Goal: Task Accomplishment & Management: Use online tool/utility

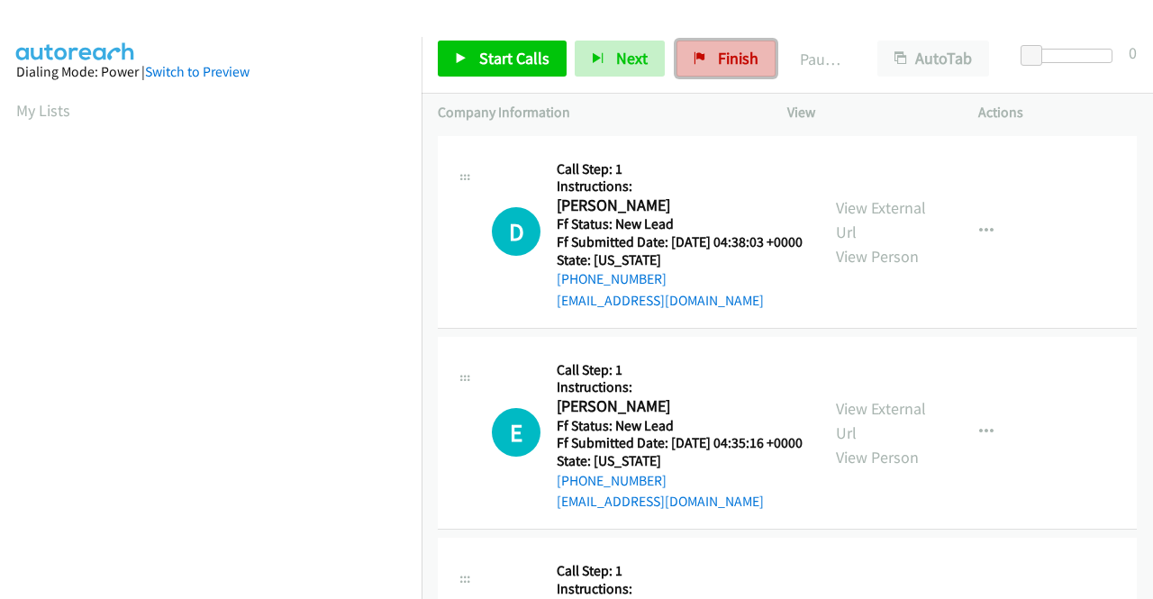
click at [718, 62] on span "Finish" at bounding box center [738, 58] width 41 height 21
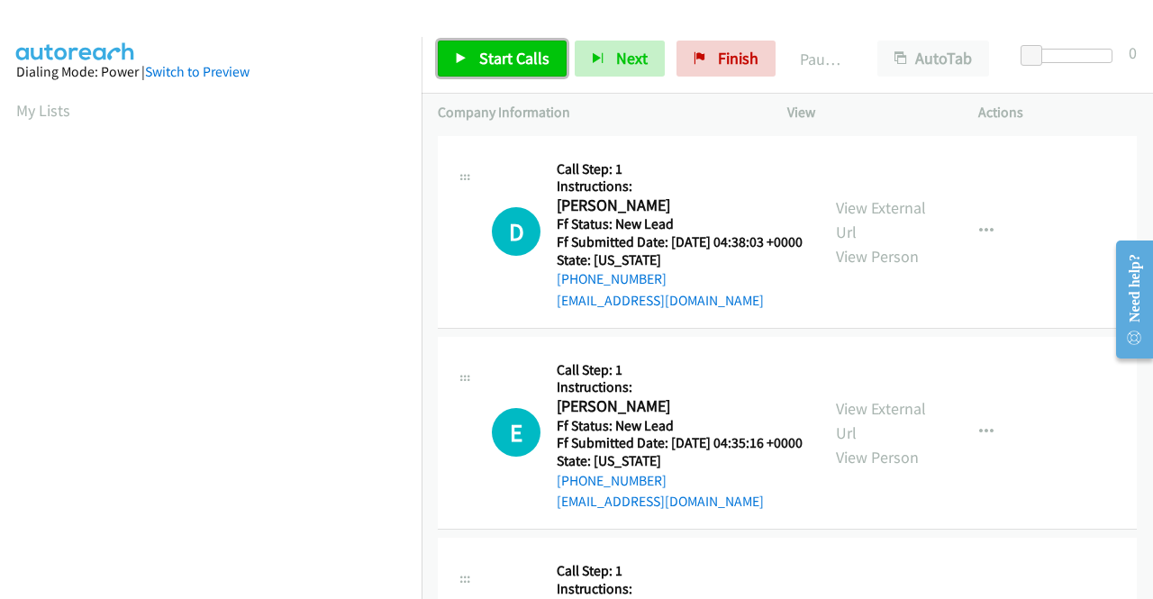
click at [470, 43] on link "Start Calls" at bounding box center [502, 59] width 129 height 36
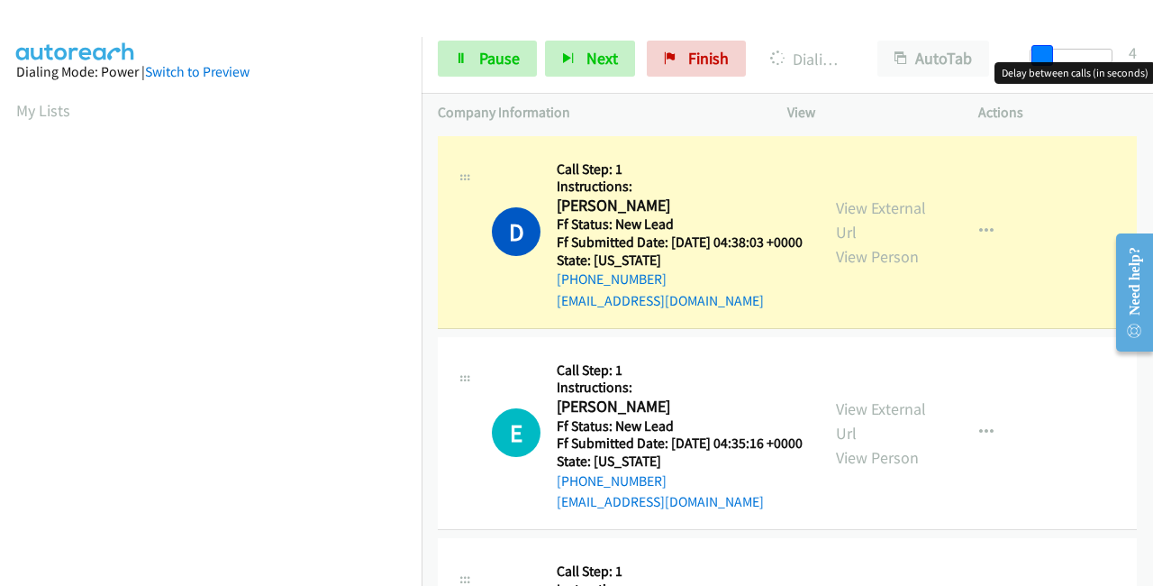
drag, startPoint x: 1038, startPoint y: 51, endPoint x: 1152, endPoint y: 75, distance: 116.8
click at [1152, 75] on body "Start Calls Pause Next Finish Dialing David Robrecht AutoTab AutoTab 4 Company …" at bounding box center [576, 43] width 1153 height 86
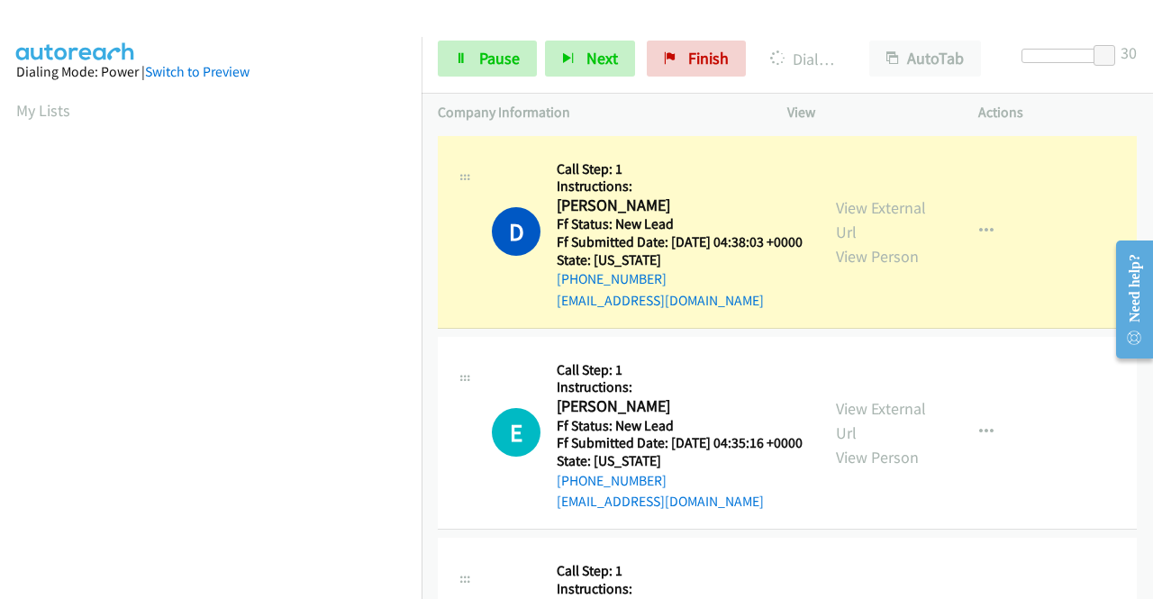
scroll to position [411, 0]
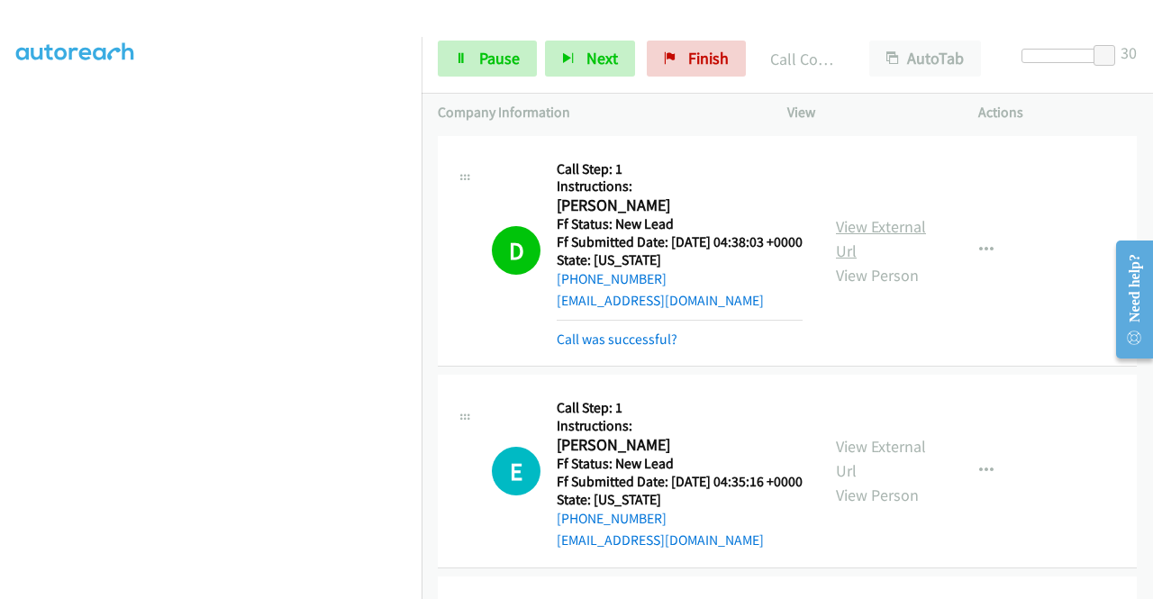
click at [887, 224] on link "View External Url" at bounding box center [881, 238] width 90 height 45
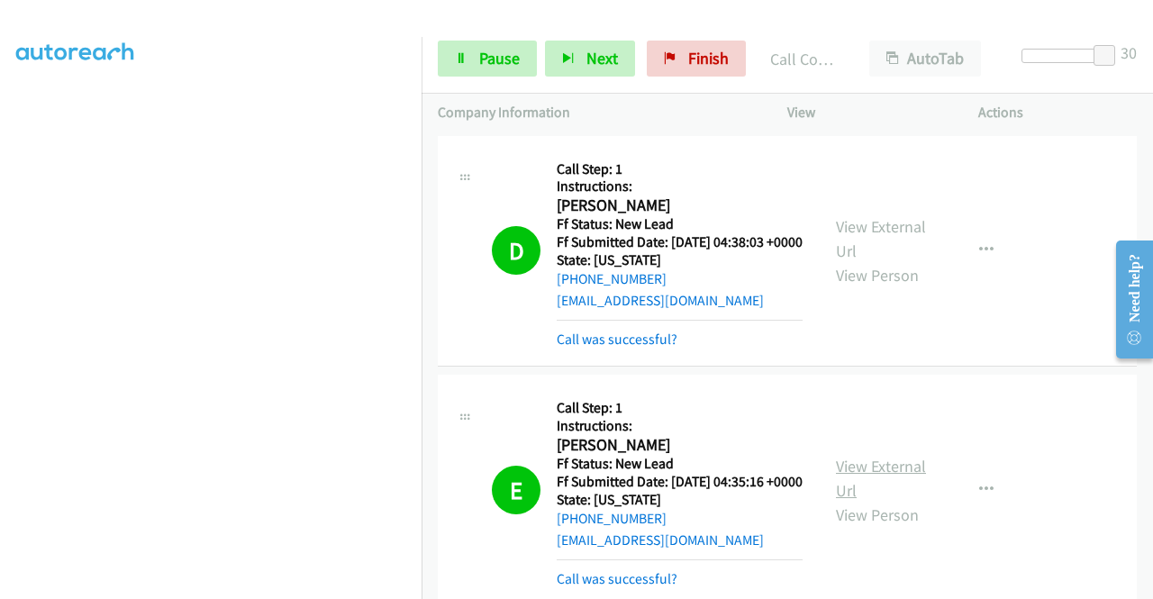
click at [860, 489] on link "View External Url" at bounding box center [881, 478] width 90 height 45
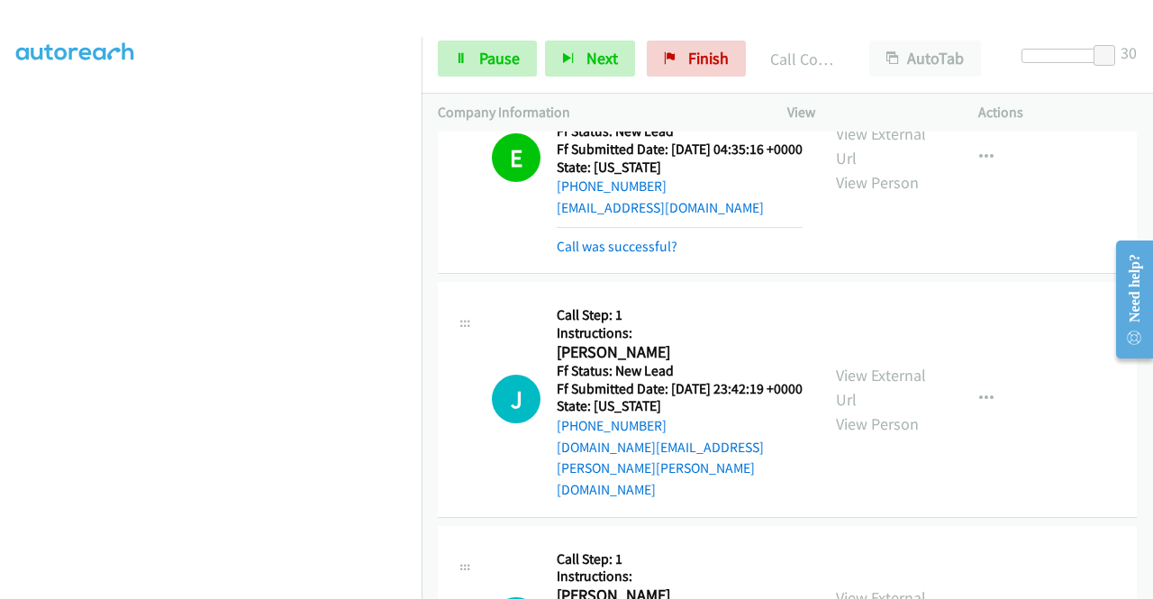
scroll to position [360, 0]
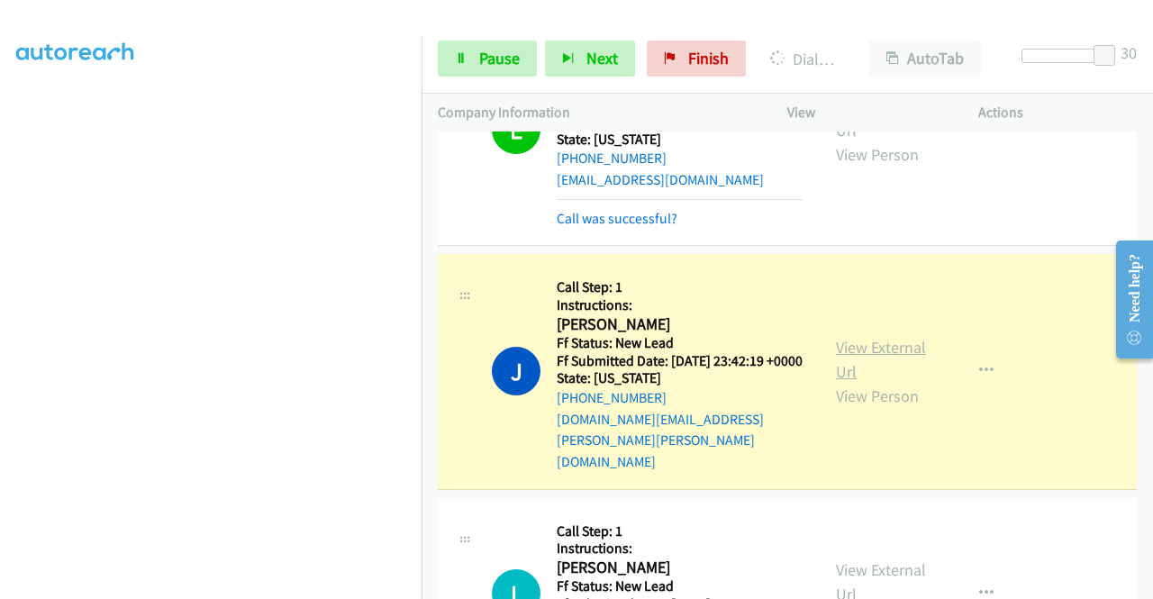
click at [890, 376] on link "View External Url" at bounding box center [881, 359] width 90 height 45
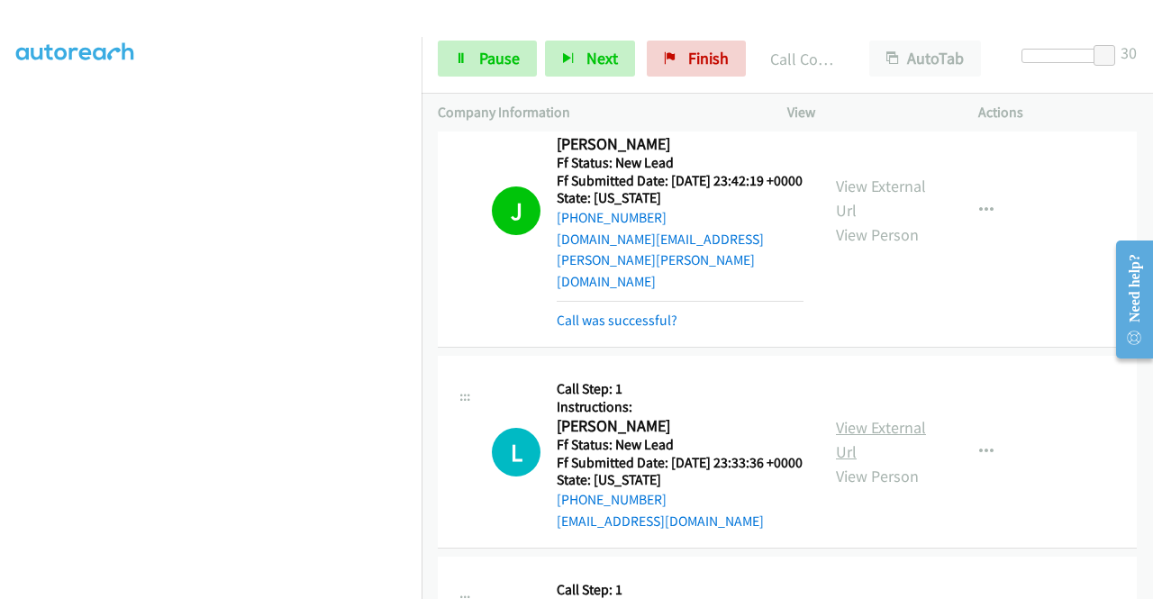
scroll to position [541, 0]
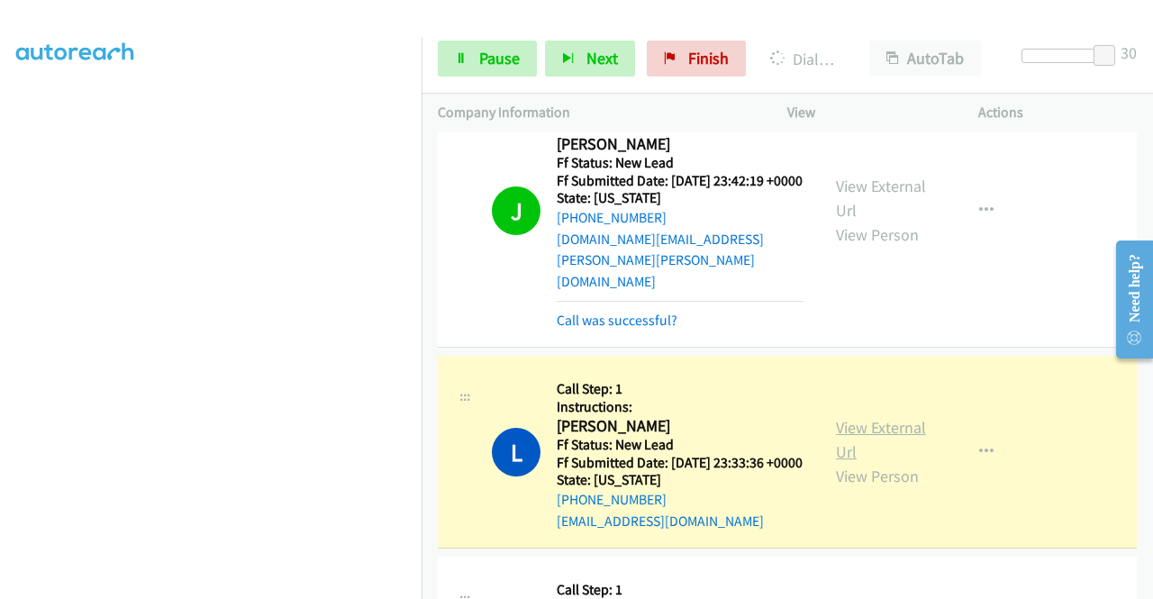
click at [849, 446] on link "View External Url" at bounding box center [881, 439] width 90 height 45
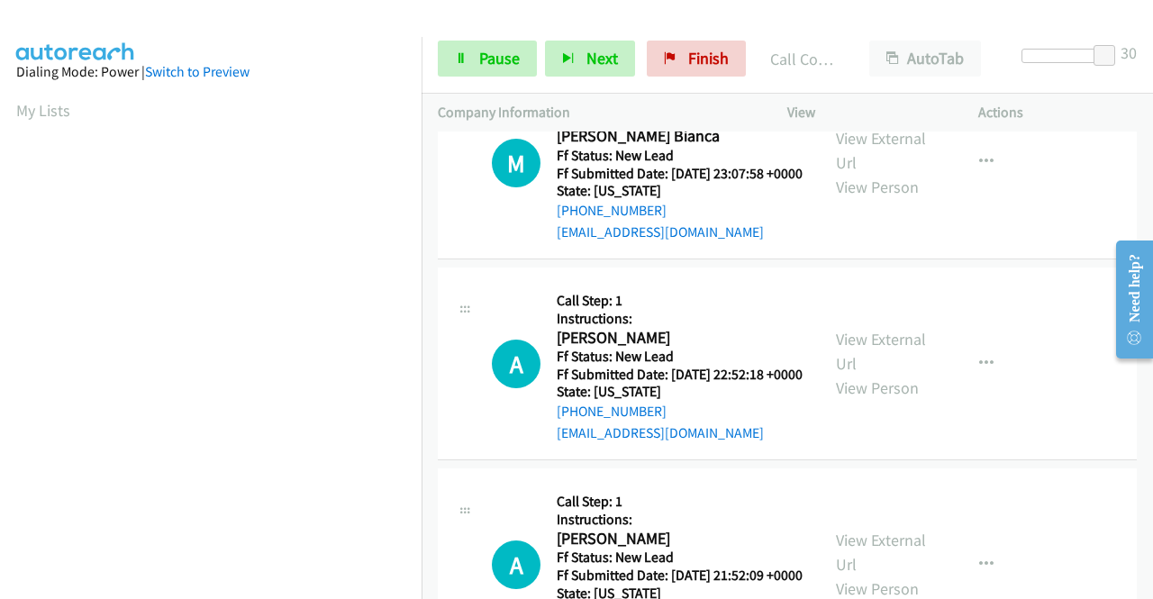
scroll to position [1081, 0]
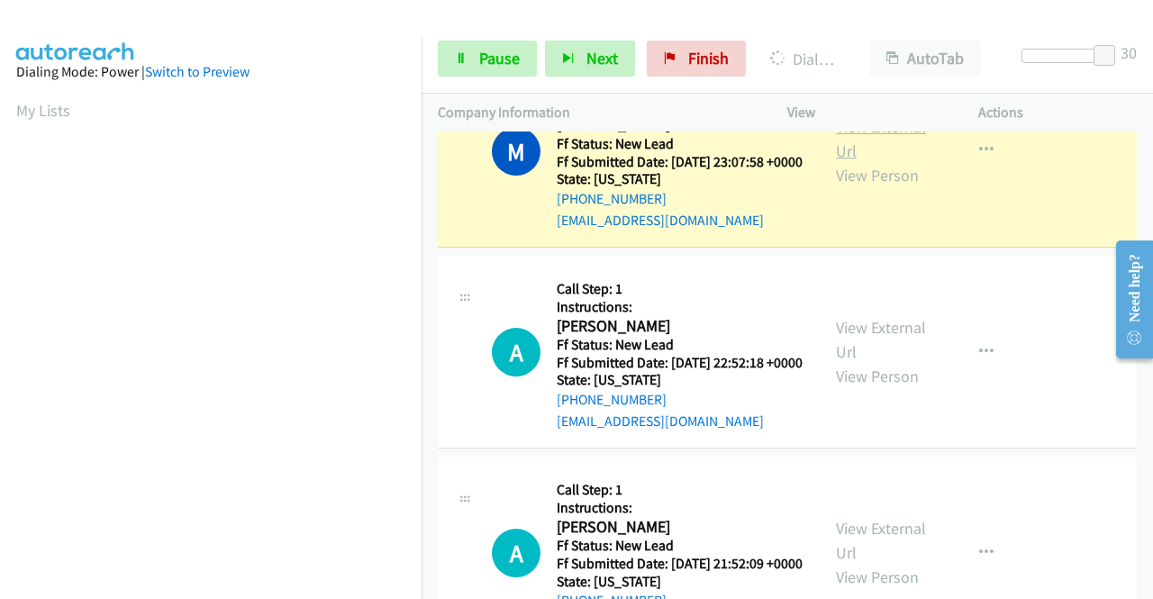
click at [881, 161] on link "View External Url" at bounding box center [881, 138] width 90 height 45
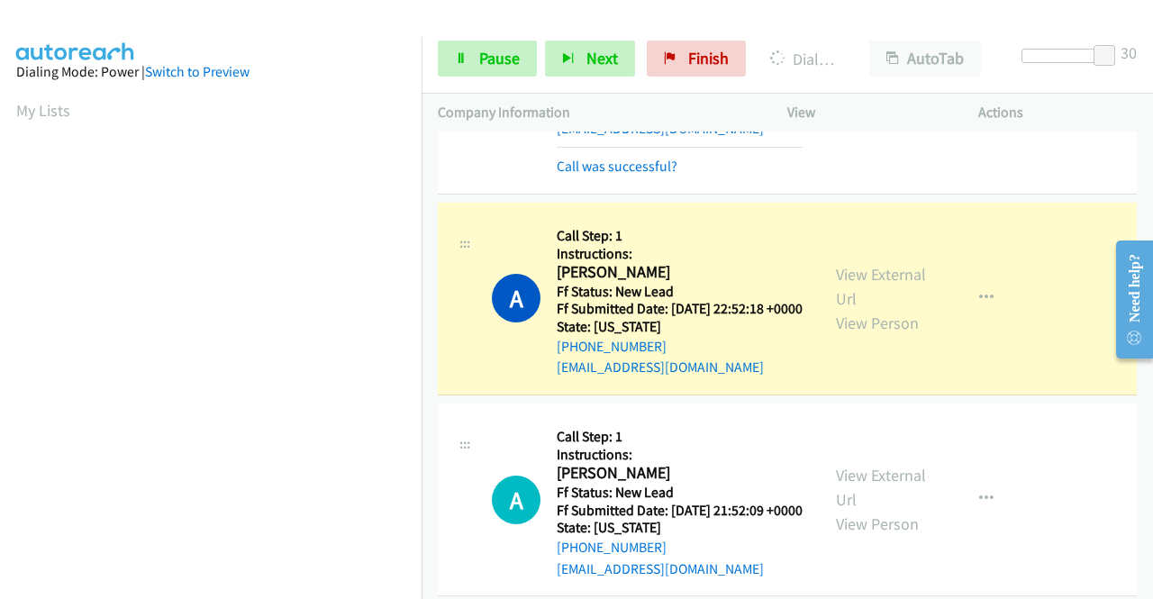
scroll to position [1261, 0]
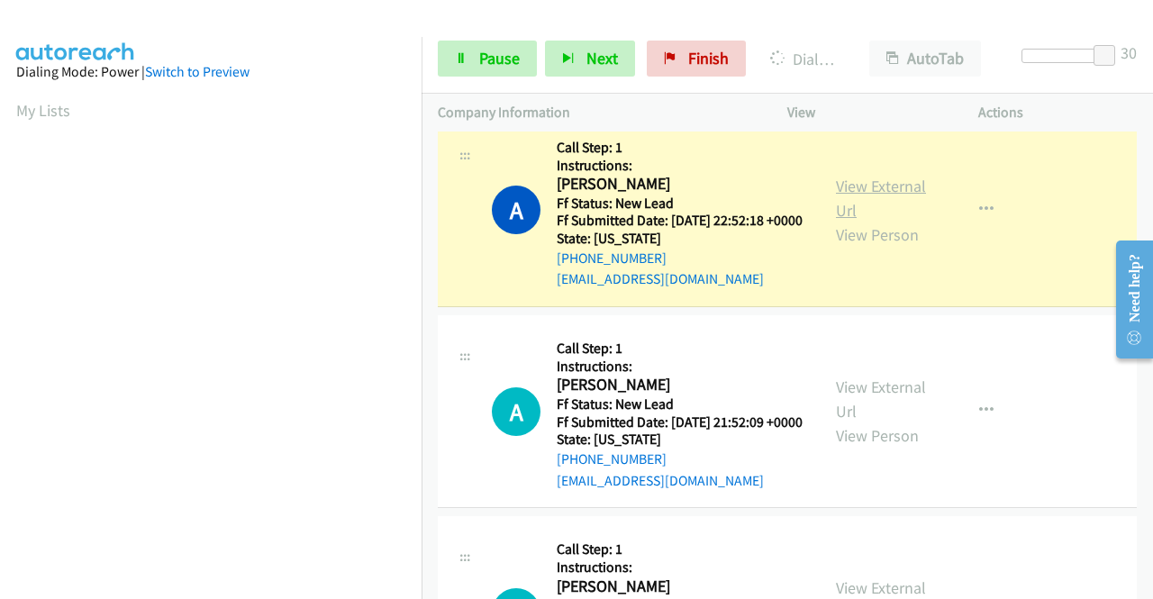
click at [871, 221] on link "View External Url" at bounding box center [881, 198] width 90 height 45
drag, startPoint x: 1031, startPoint y: 221, endPoint x: 997, endPoint y: 177, distance: 55.2
click at [1030, 219] on div "A Callback Scheduled Call Step: 1 Instructions: Ayisha Tavarez America/New_York…" at bounding box center [787, 210] width 699 height 193
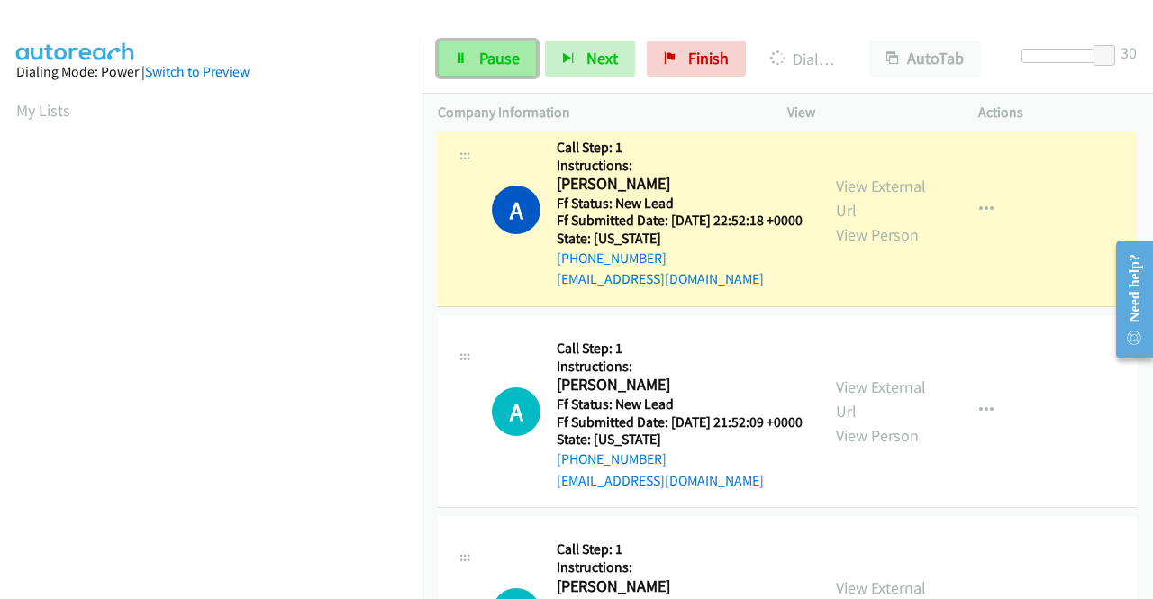
click at [485, 59] on span "Pause" at bounding box center [499, 58] width 41 height 21
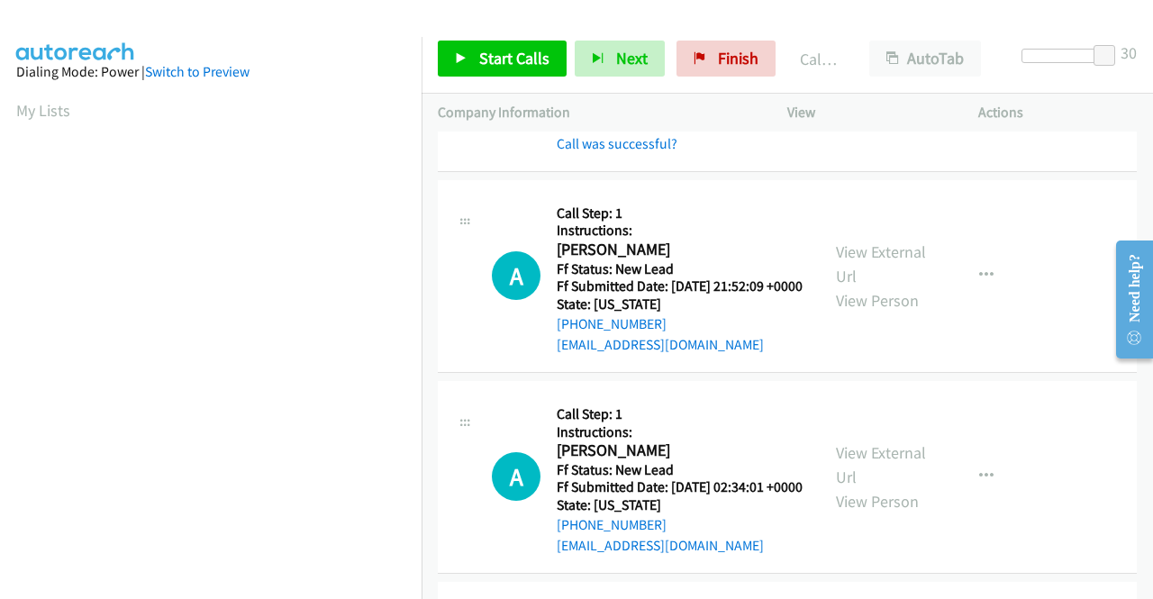
scroll to position [1442, 0]
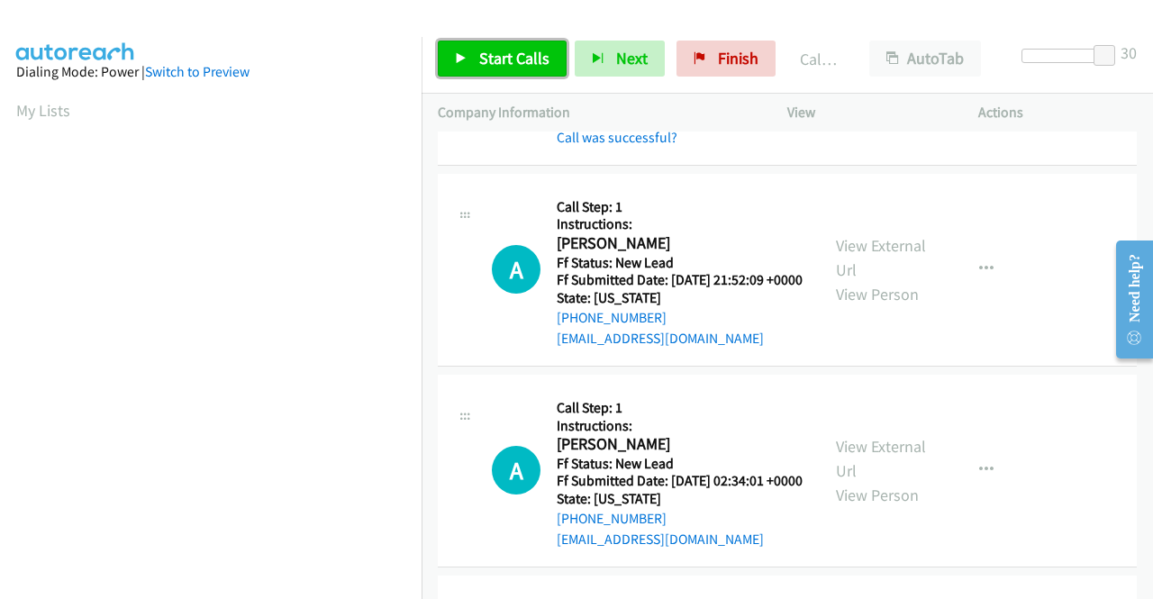
click at [510, 57] on span "Start Calls" at bounding box center [514, 58] width 70 height 21
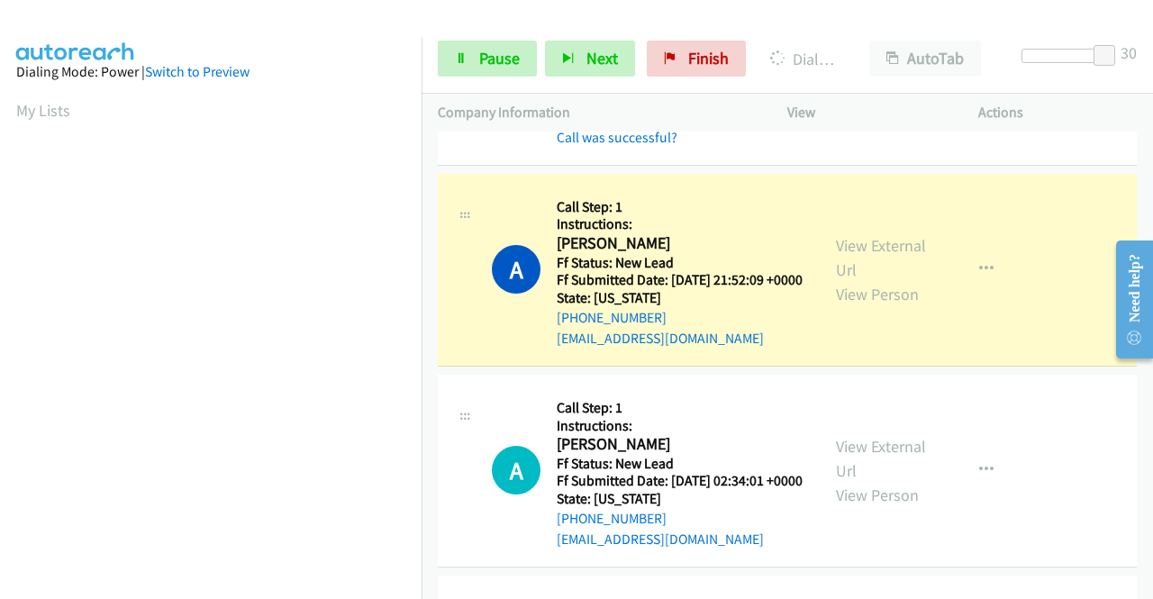
scroll to position [411, 0]
click at [889, 280] on link "View External Url" at bounding box center [881, 257] width 90 height 45
click at [492, 53] on span "Pause" at bounding box center [499, 58] width 41 height 21
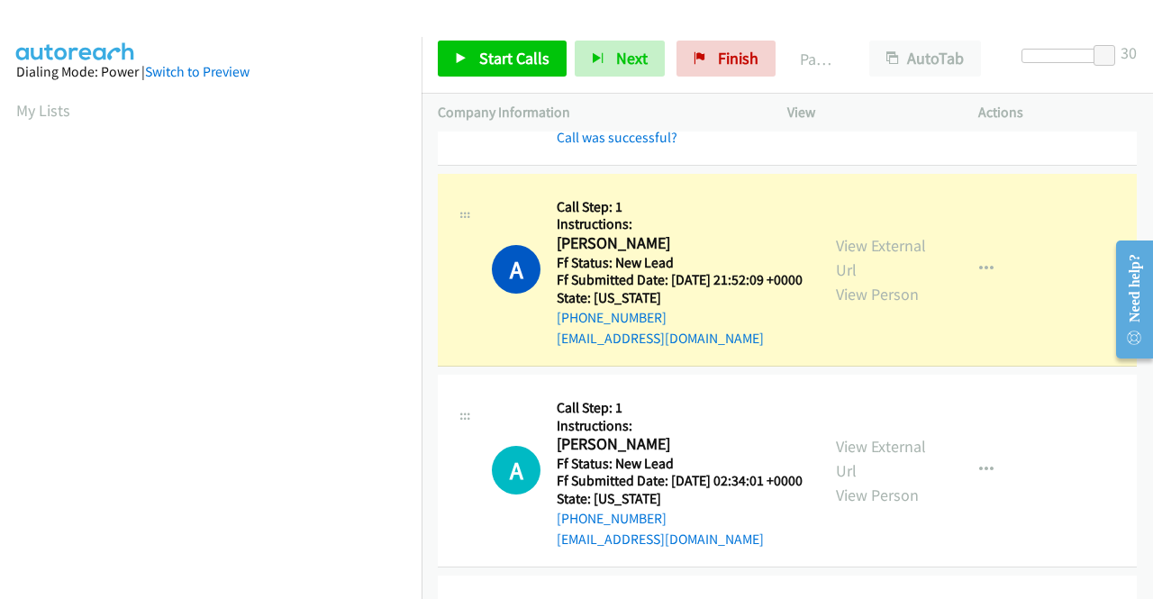
scroll to position [411, 0]
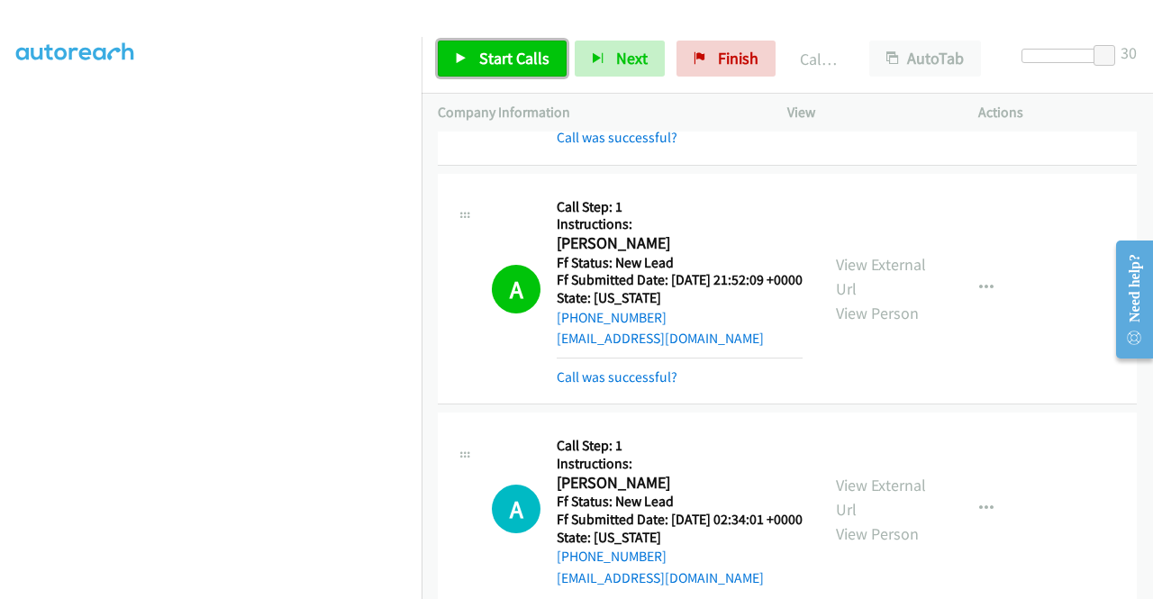
click at [517, 63] on span "Start Calls" at bounding box center [514, 58] width 70 height 21
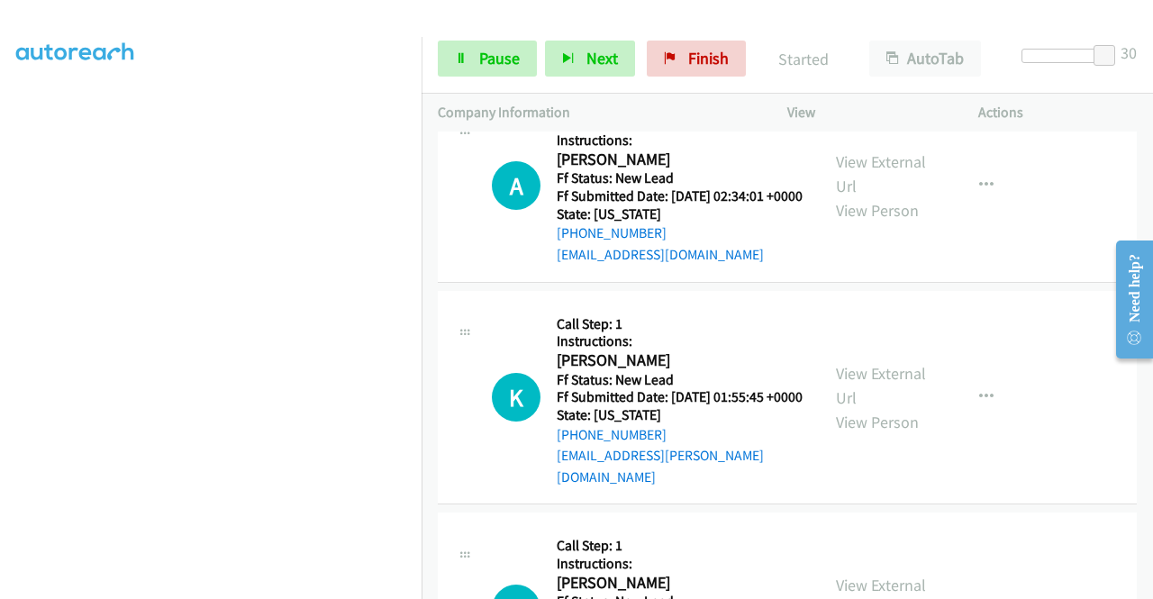
scroll to position [1802, 0]
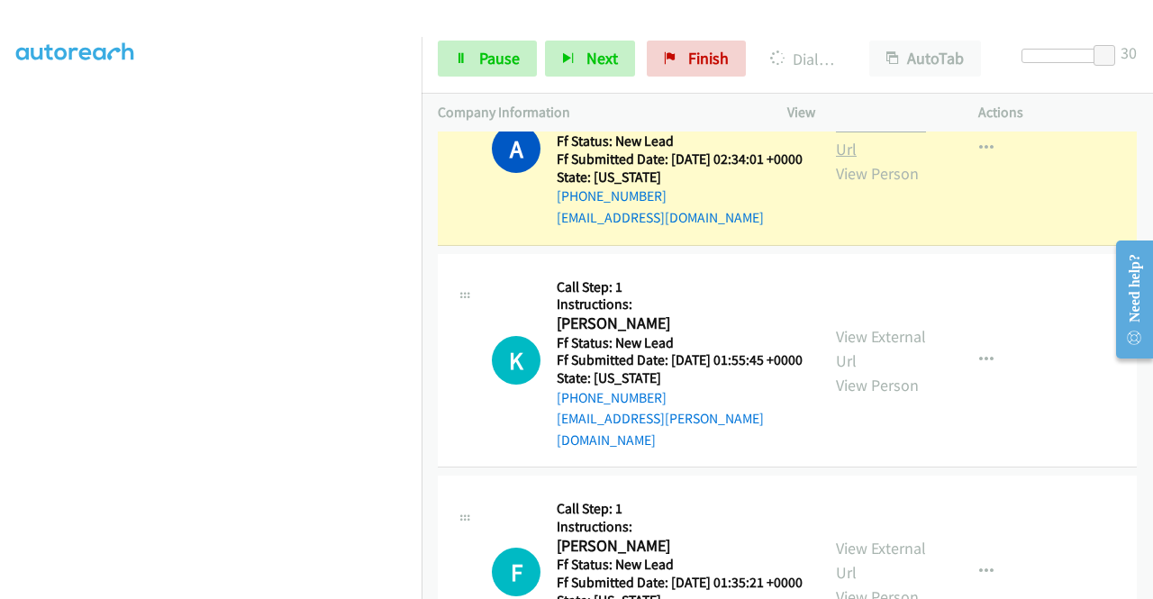
click at [892, 159] on link "View External Url" at bounding box center [881, 136] width 90 height 45
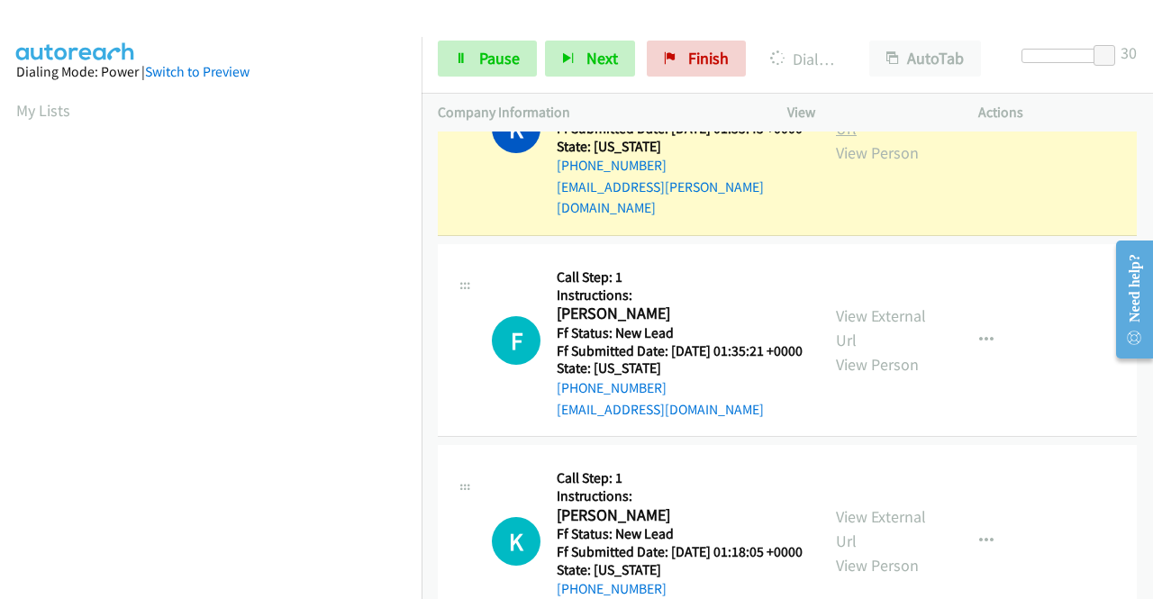
scroll to position [411, 0]
click at [860, 139] on link "View External Url" at bounding box center [881, 116] width 90 height 45
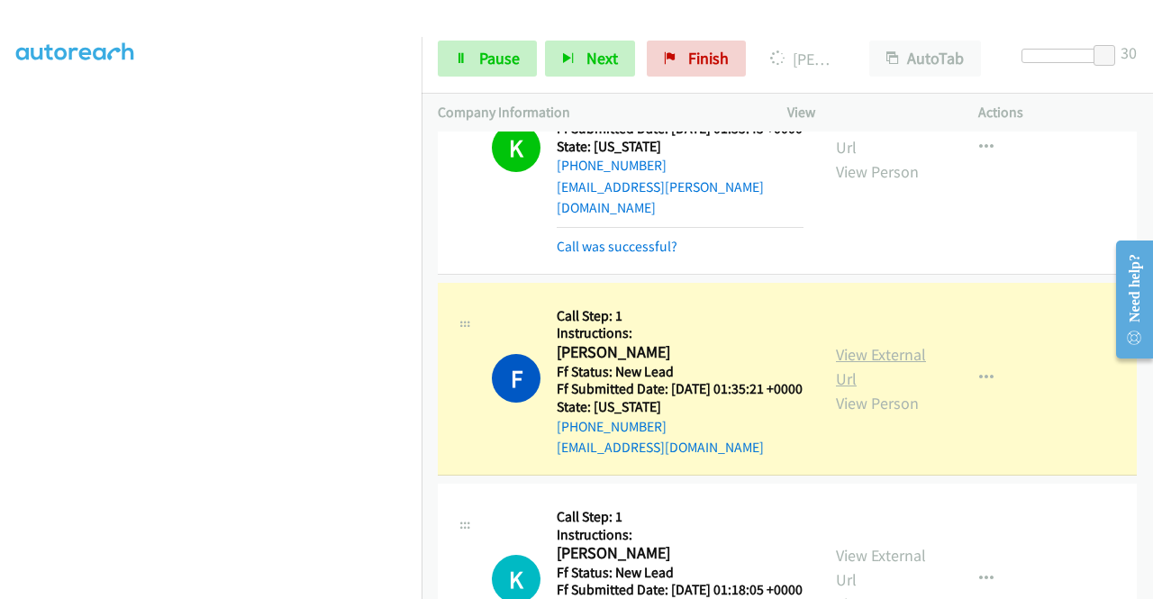
click at [838, 389] on link "View External Url" at bounding box center [881, 366] width 90 height 45
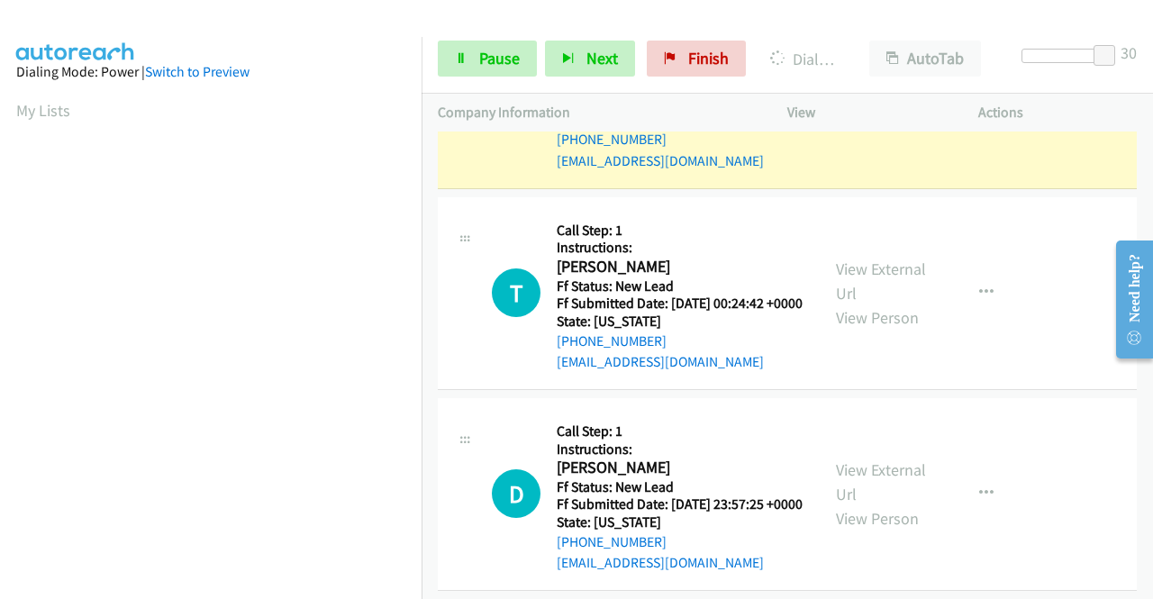
scroll to position [2523, 0]
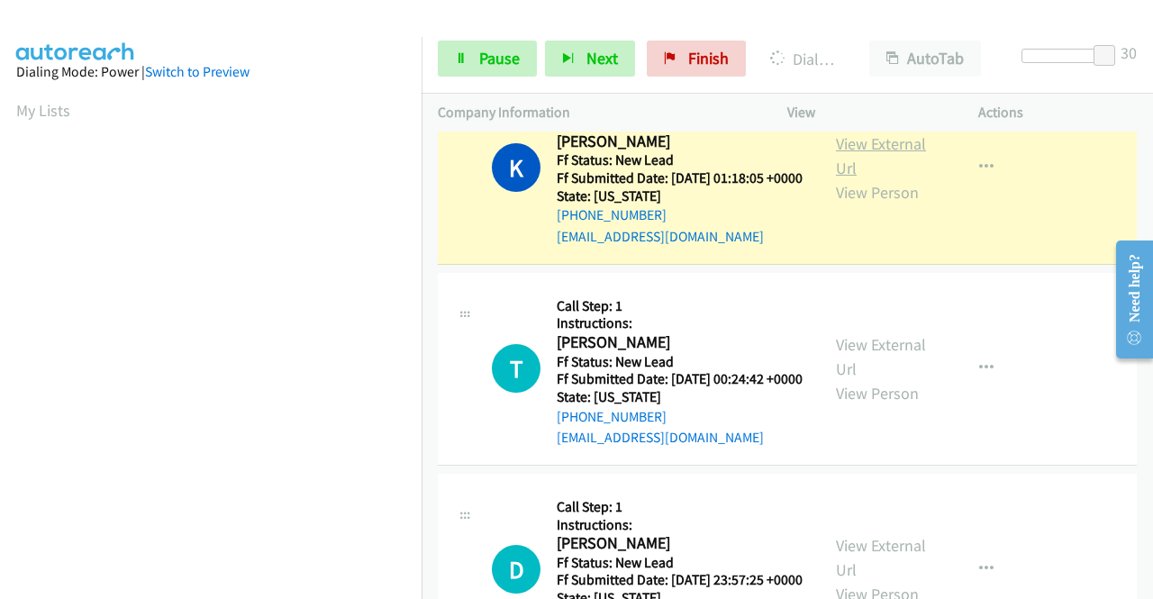
click at [854, 178] on link "View External Url" at bounding box center [881, 155] width 90 height 45
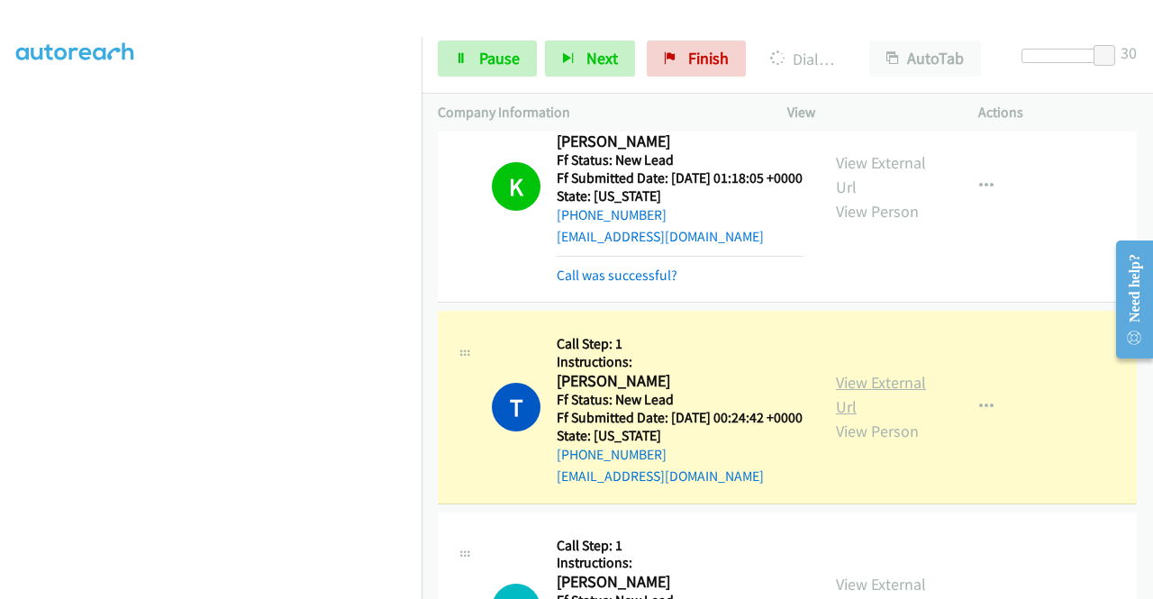
click at [844, 417] on link "View External Url" at bounding box center [881, 394] width 90 height 45
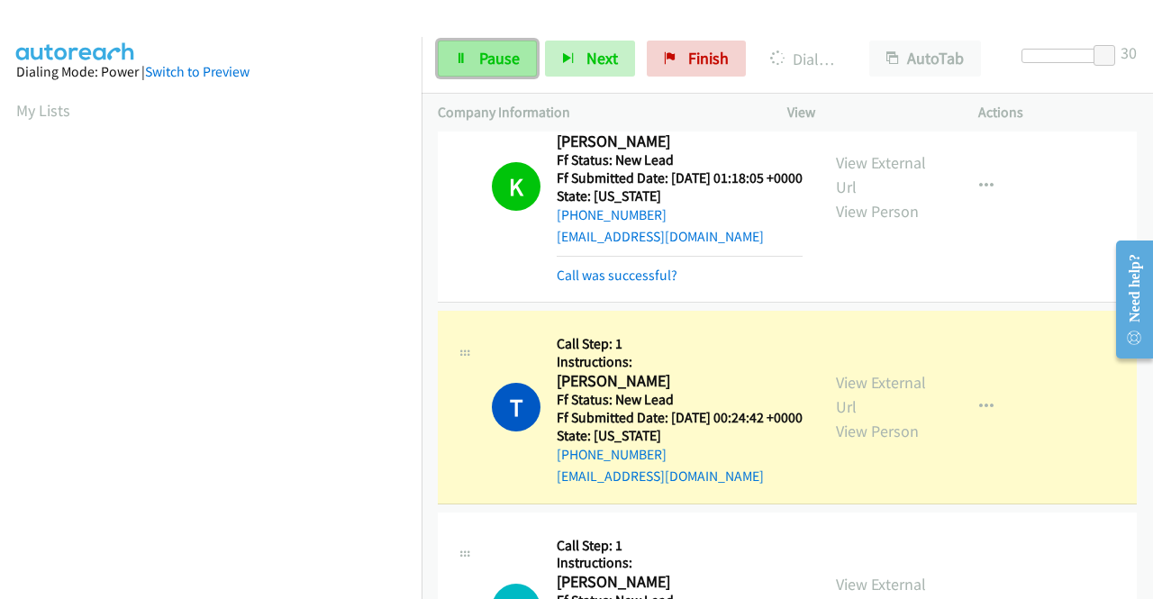
click at [495, 55] on span "Pause" at bounding box center [499, 58] width 41 height 21
click at [476, 50] on link "Pause" at bounding box center [487, 59] width 99 height 36
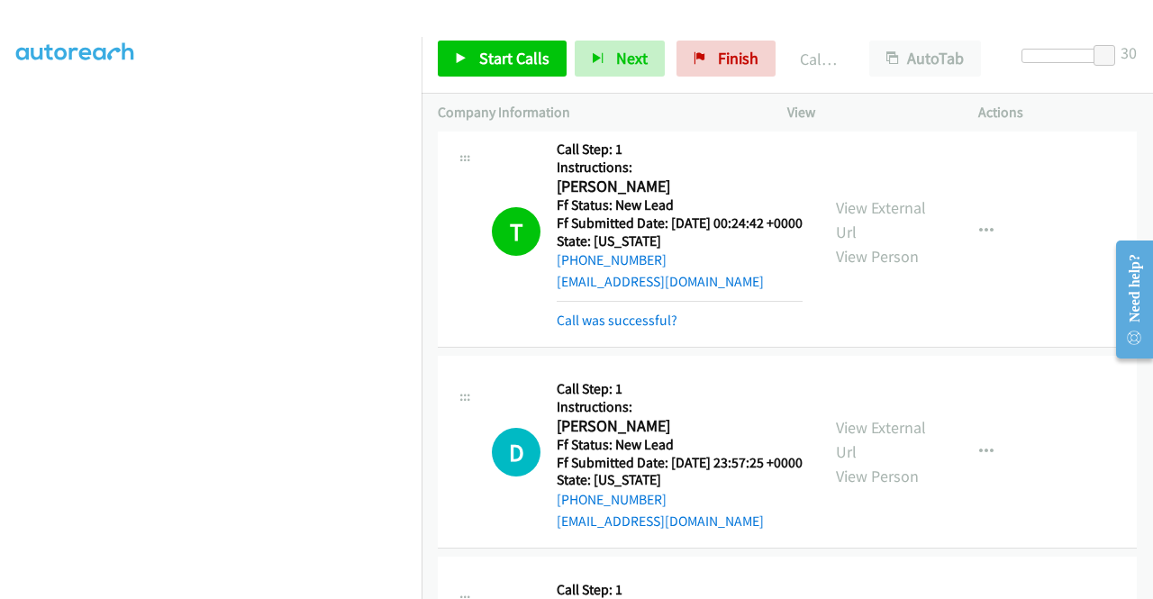
scroll to position [2793, 0]
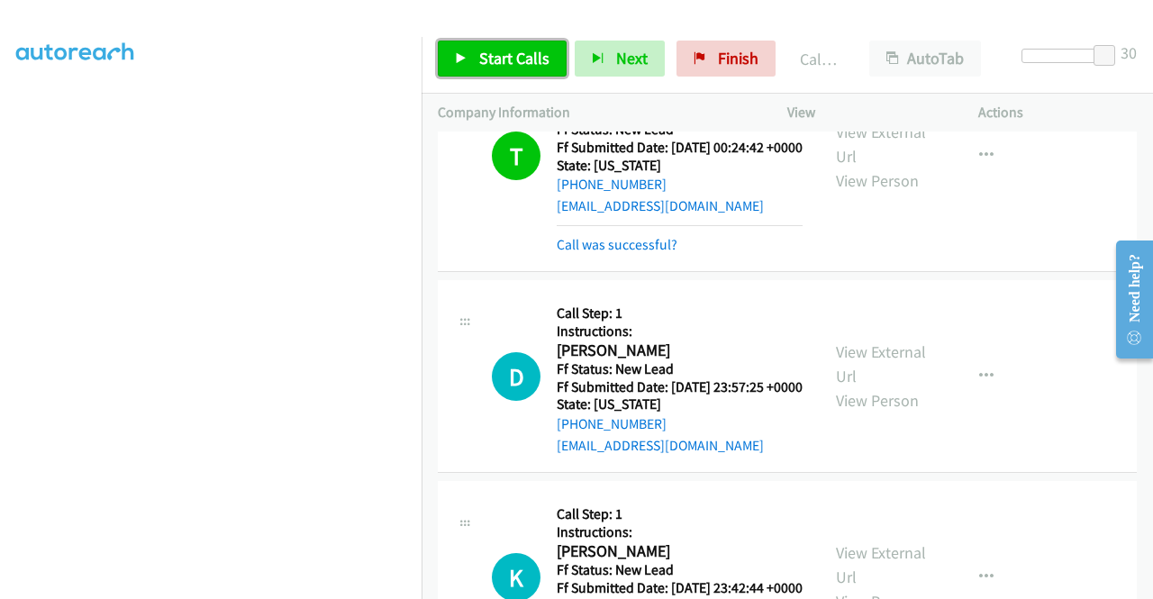
click at [478, 50] on link "Start Calls" at bounding box center [502, 59] width 129 height 36
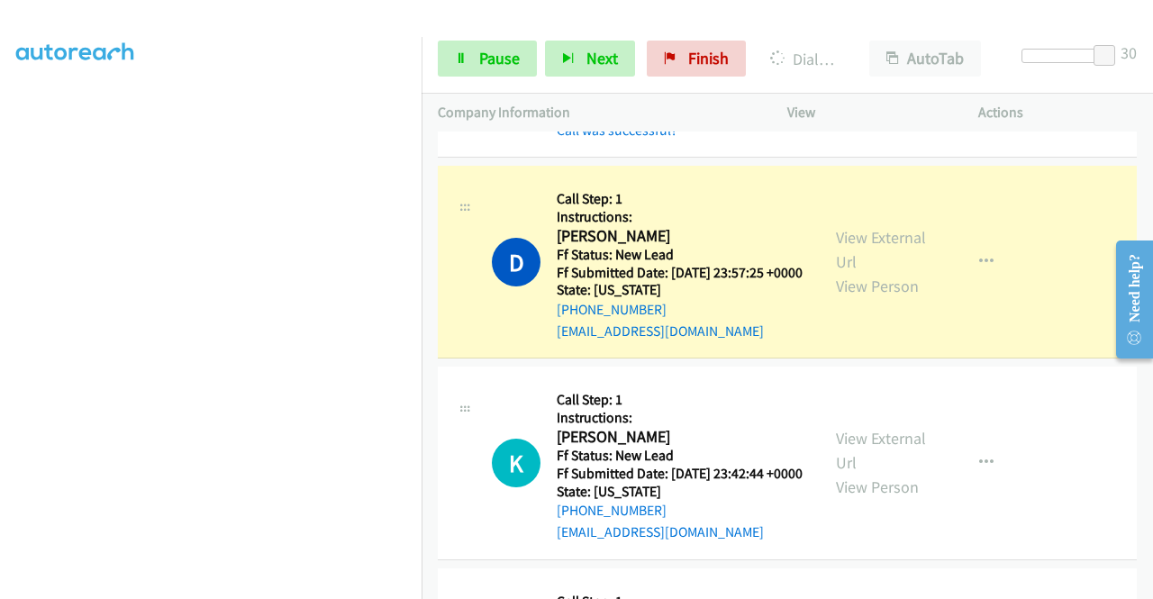
scroll to position [2973, 0]
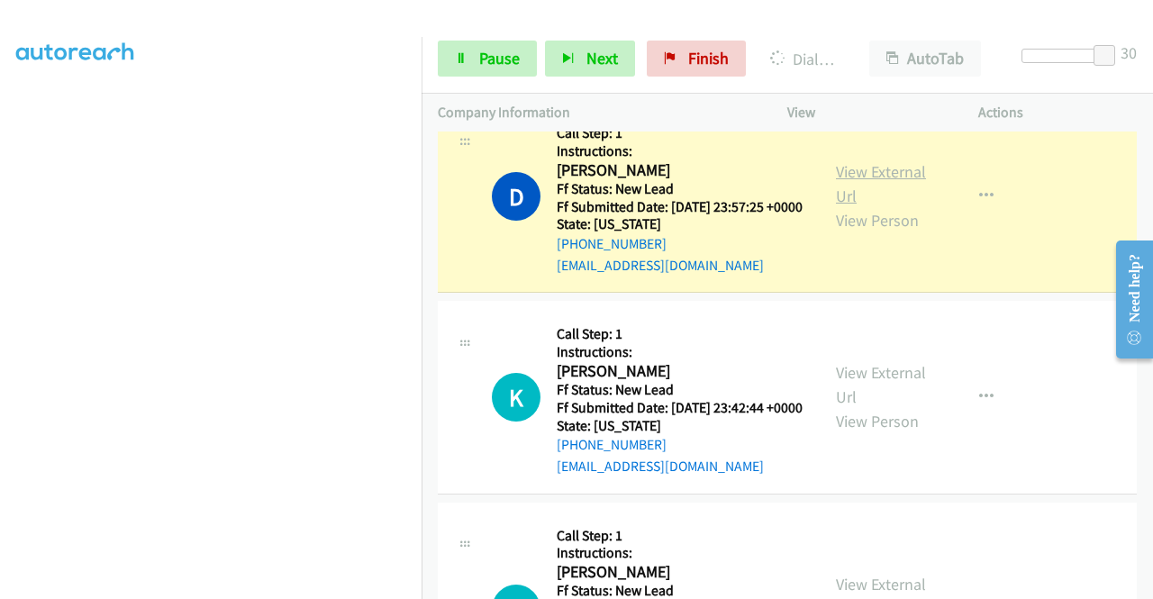
click at [882, 206] on link "View External Url" at bounding box center [881, 183] width 90 height 45
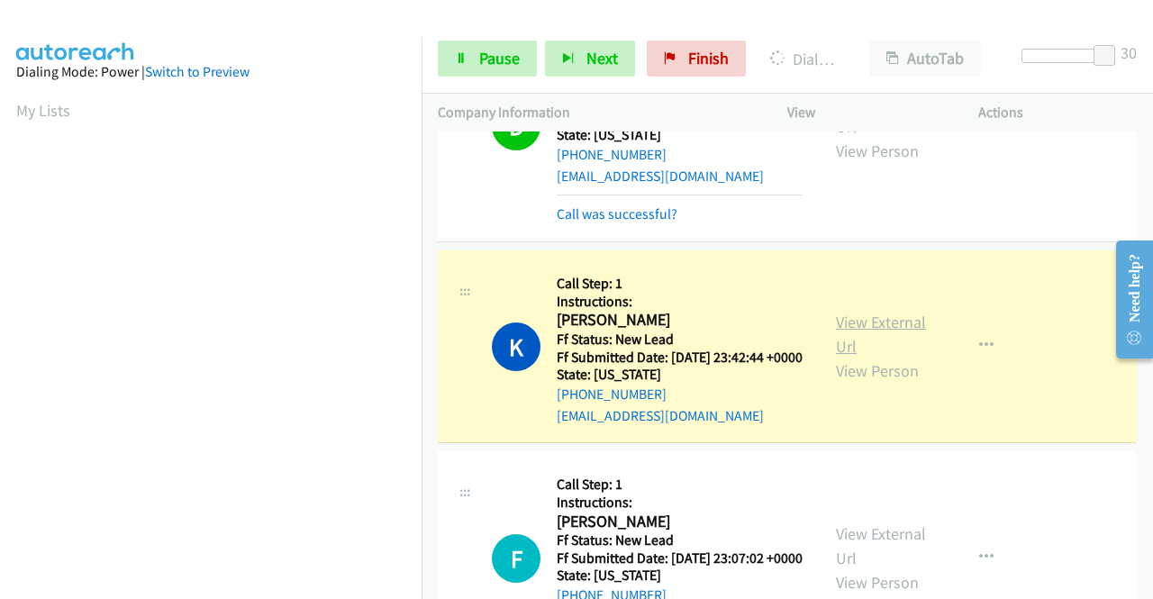
scroll to position [3244, 0]
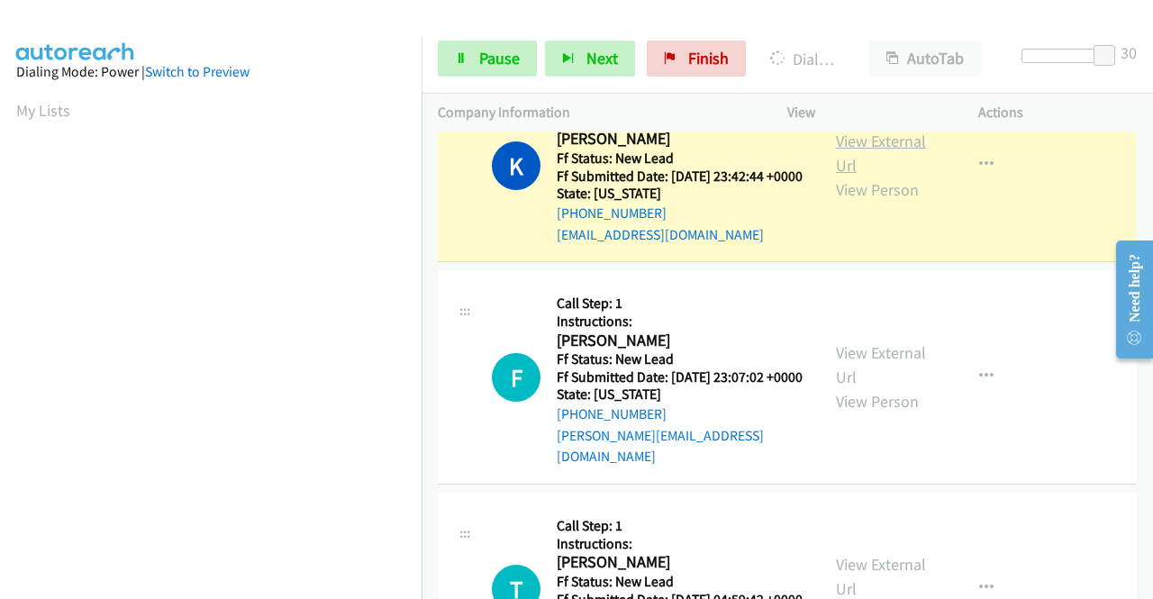
click at [852, 176] on link "View External Url" at bounding box center [881, 153] width 90 height 45
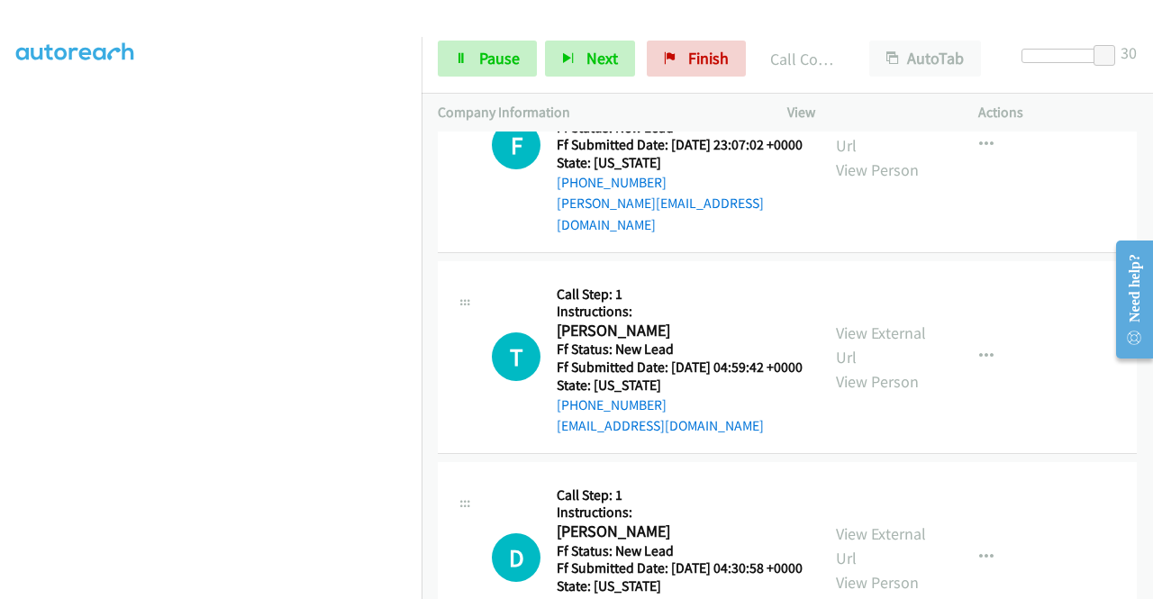
scroll to position [3604, 0]
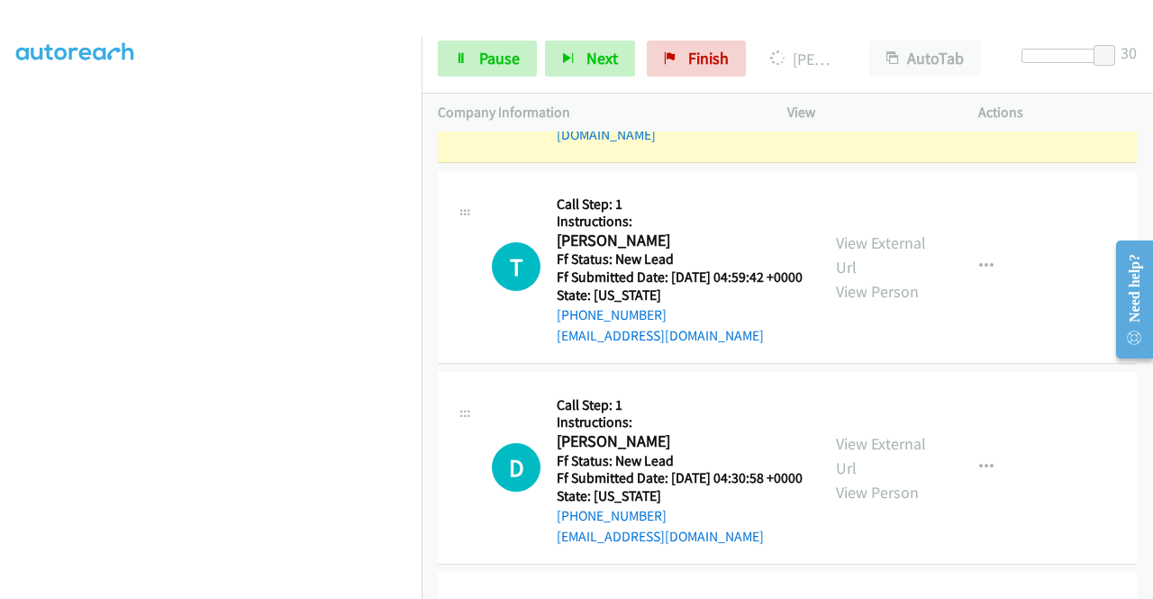
click at [855, 66] on link "View External Url" at bounding box center [881, 43] width 90 height 45
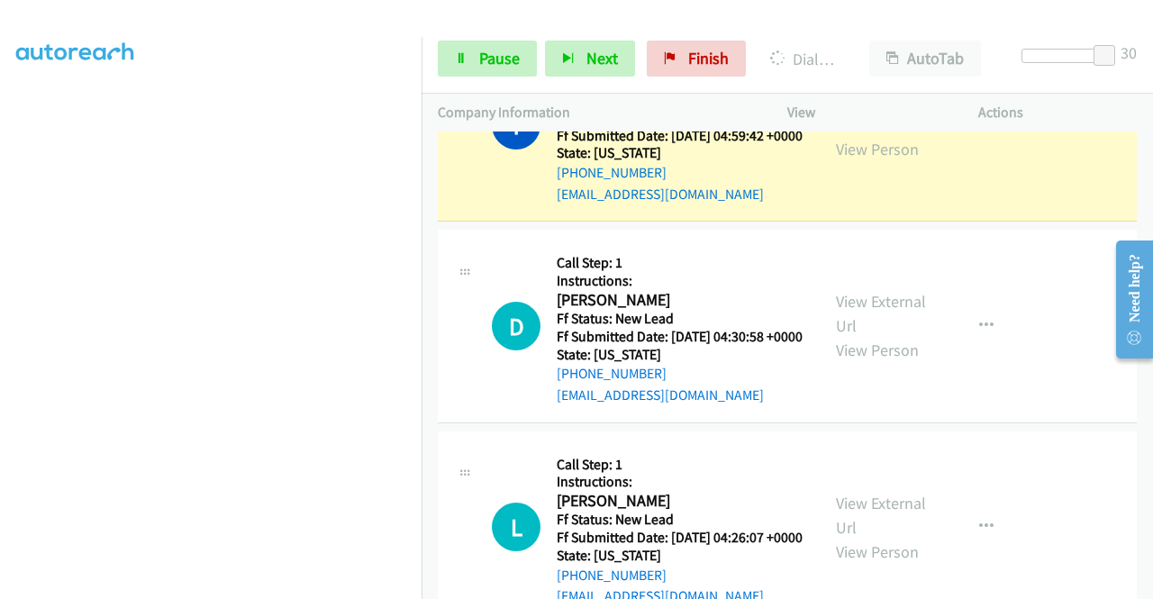
scroll to position [0, 0]
click at [845, 135] on link "View External Url" at bounding box center [881, 112] width 90 height 45
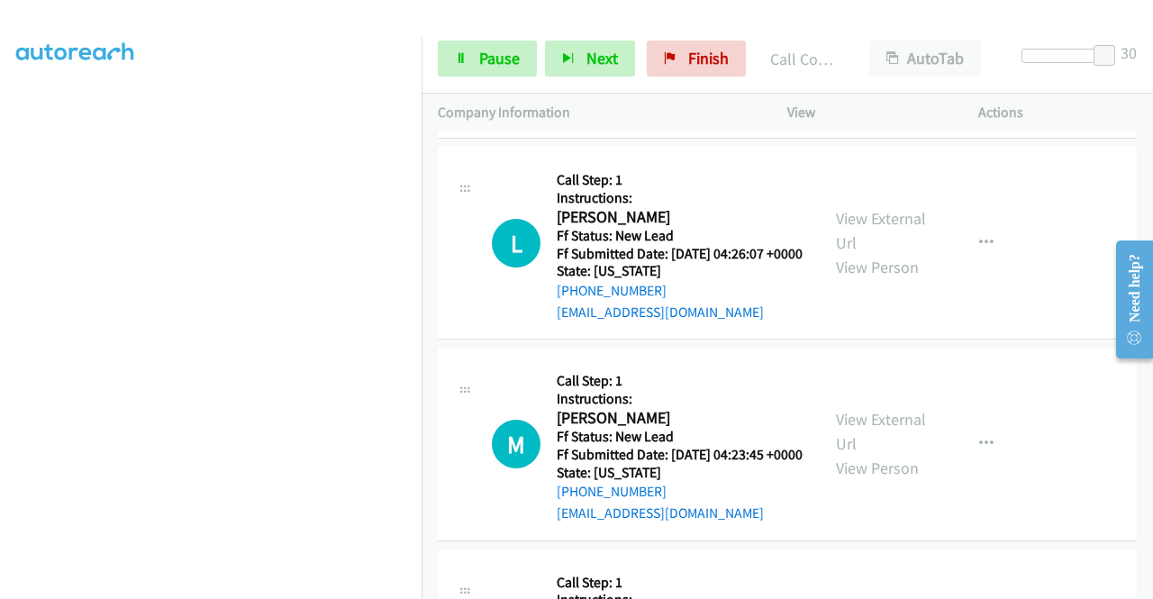
scroll to position [4055, 0]
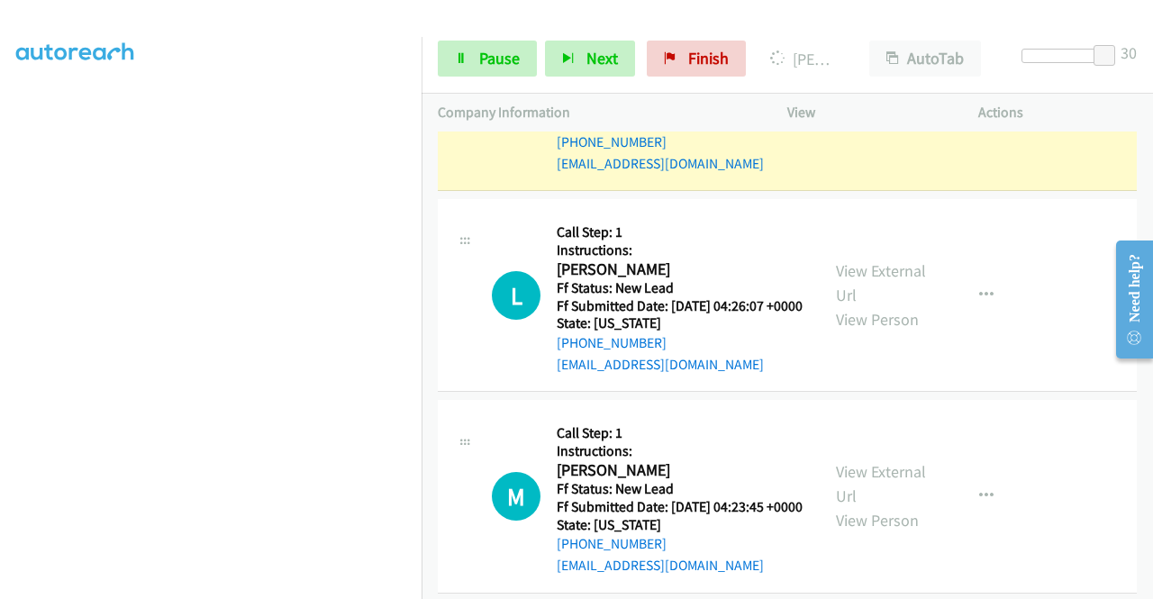
click at [856, 105] on link "View External Url" at bounding box center [881, 81] width 90 height 45
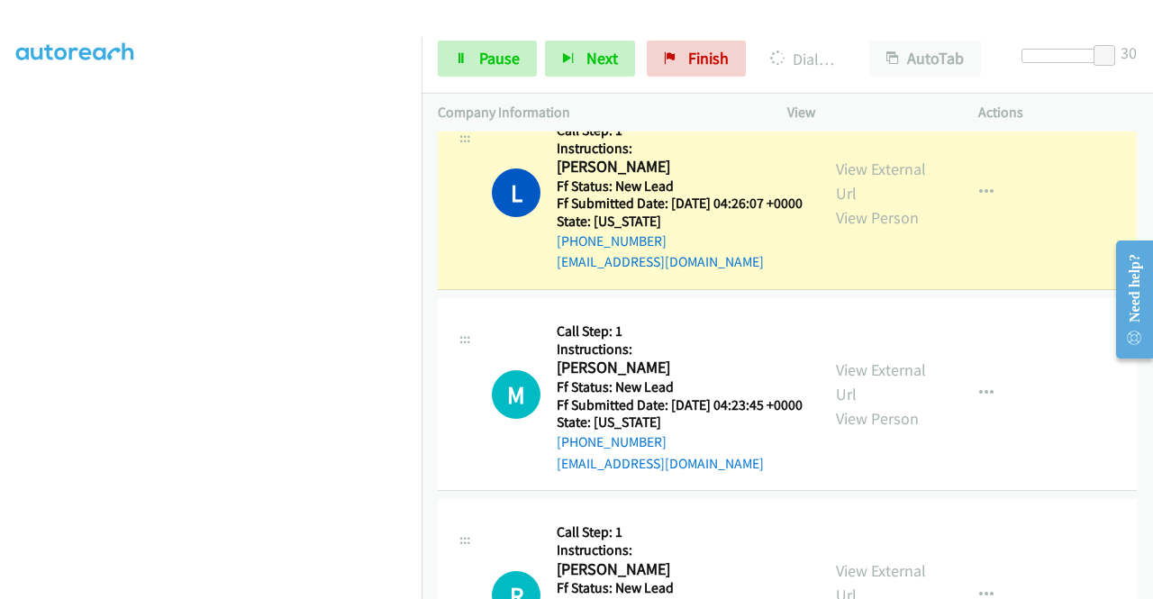
scroll to position [4415, 0]
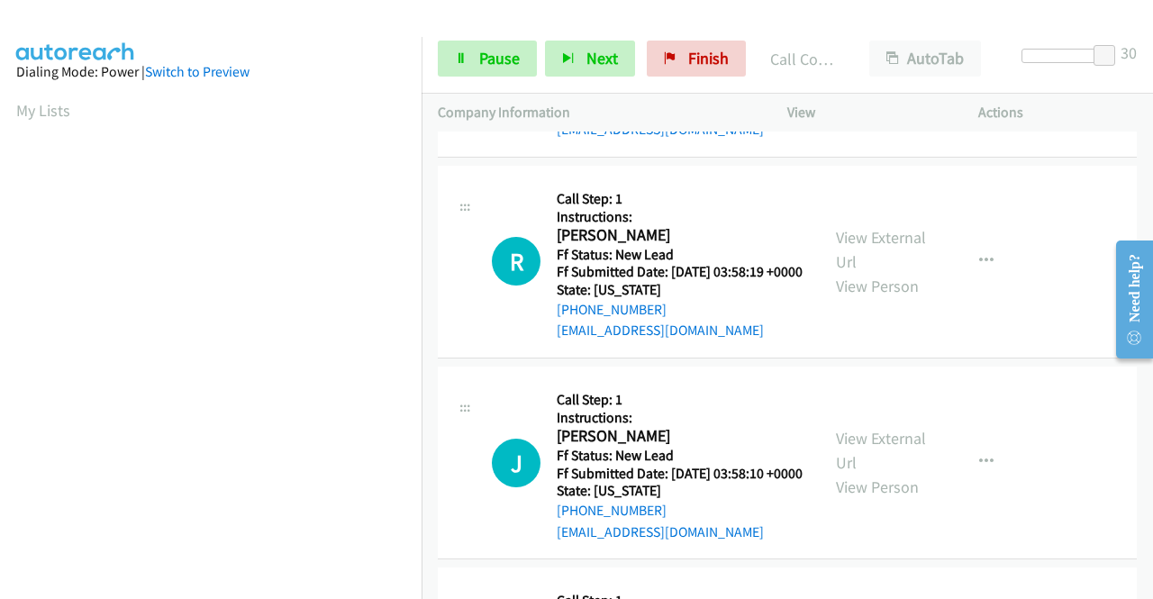
scroll to position [4595, 0]
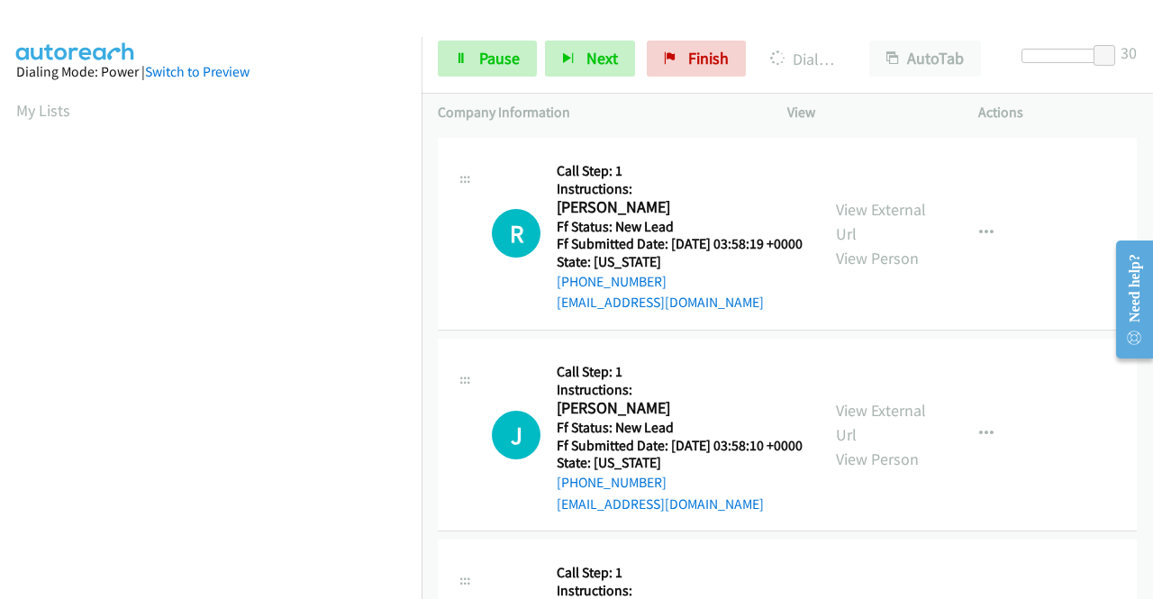
click at [866, 43] on link "View External Url" at bounding box center [881, 20] width 90 height 45
drag, startPoint x: 494, startPoint y: 63, endPoint x: 505, endPoint y: 77, distance: 18.6
click at [495, 64] on span "Pause" at bounding box center [499, 58] width 41 height 21
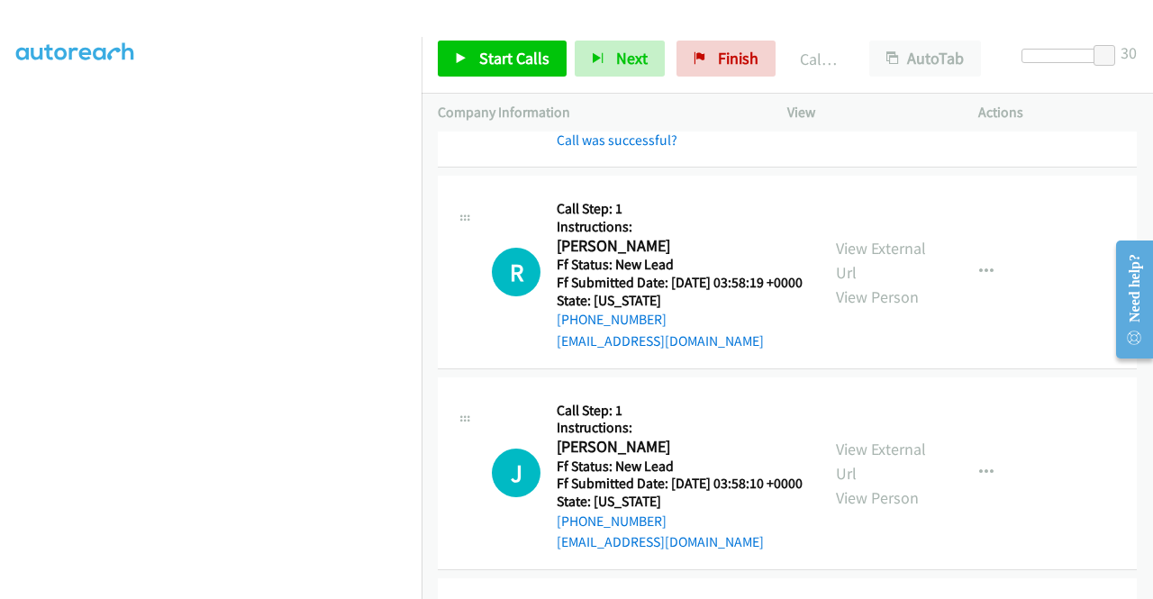
scroll to position [372, 0]
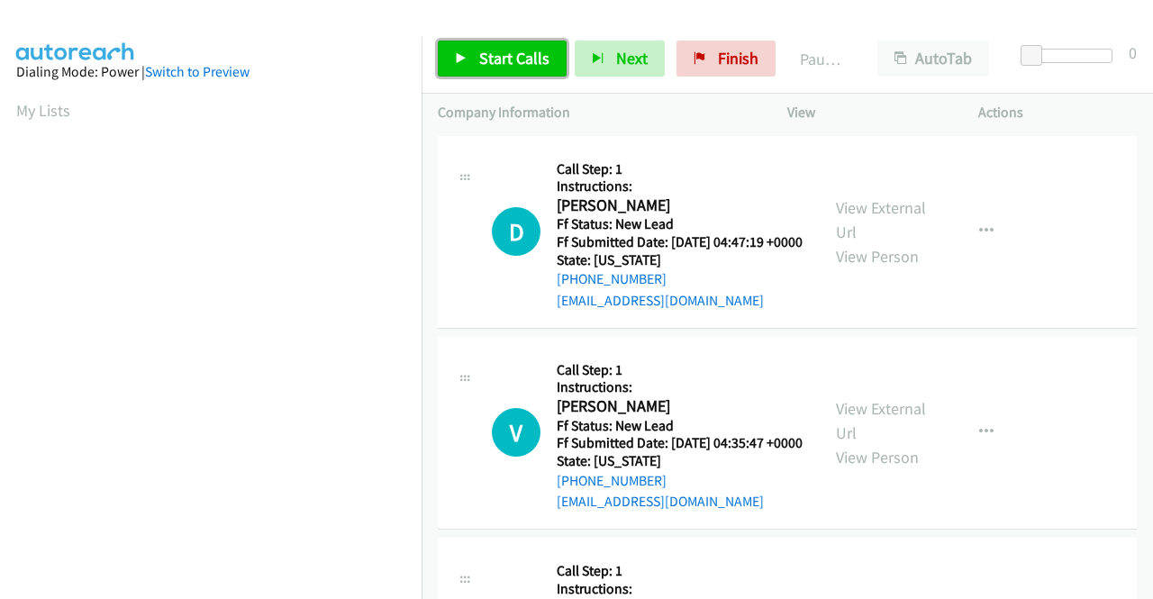
drag, startPoint x: 463, startPoint y: 58, endPoint x: 447, endPoint y: 60, distance: 16.4
click at [463, 59] on icon at bounding box center [461, 59] width 13 height 13
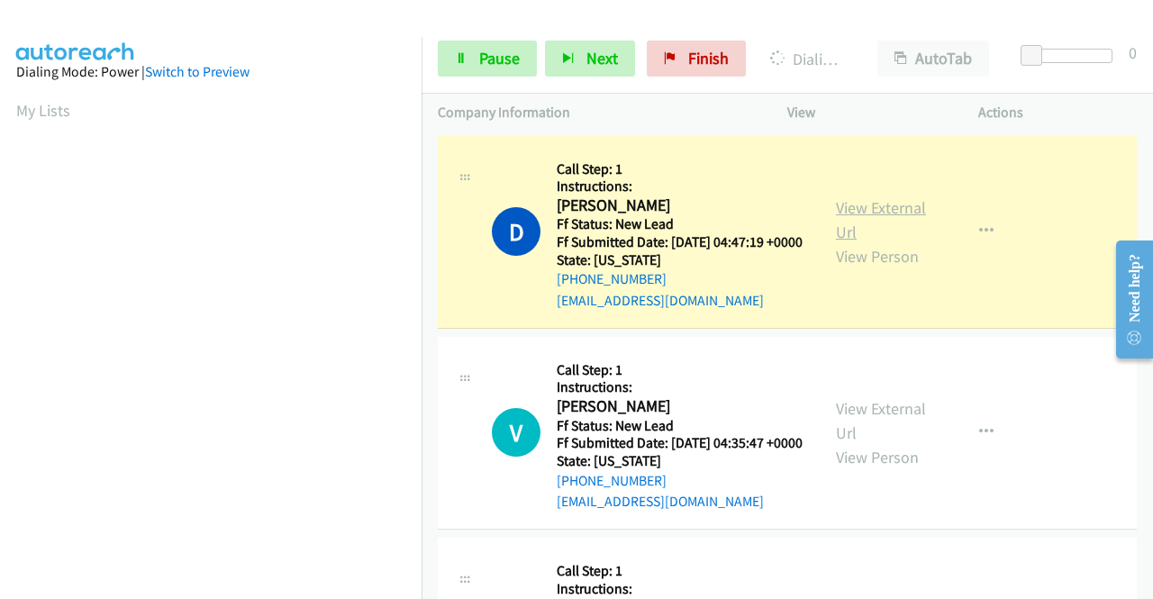
drag, startPoint x: 642, startPoint y: 323, endPoint x: 833, endPoint y: 214, distance: 219.9
click at [836, 214] on link "View External Url" at bounding box center [881, 219] width 90 height 45
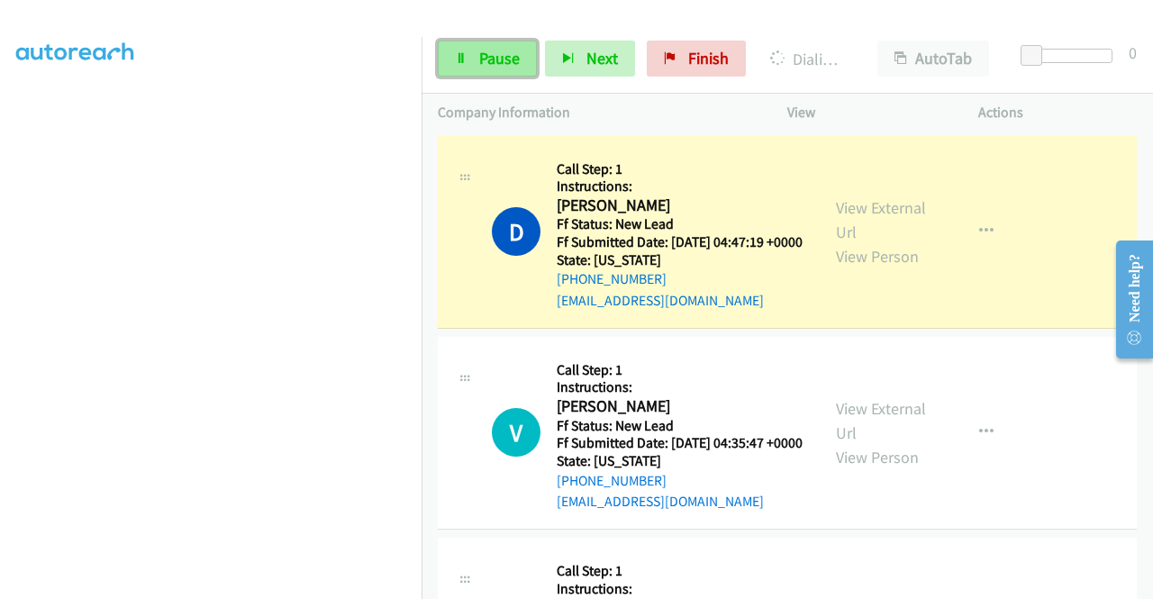
click at [502, 51] on span "Pause" at bounding box center [499, 58] width 41 height 21
click at [487, 57] on span "Pause" at bounding box center [499, 58] width 41 height 21
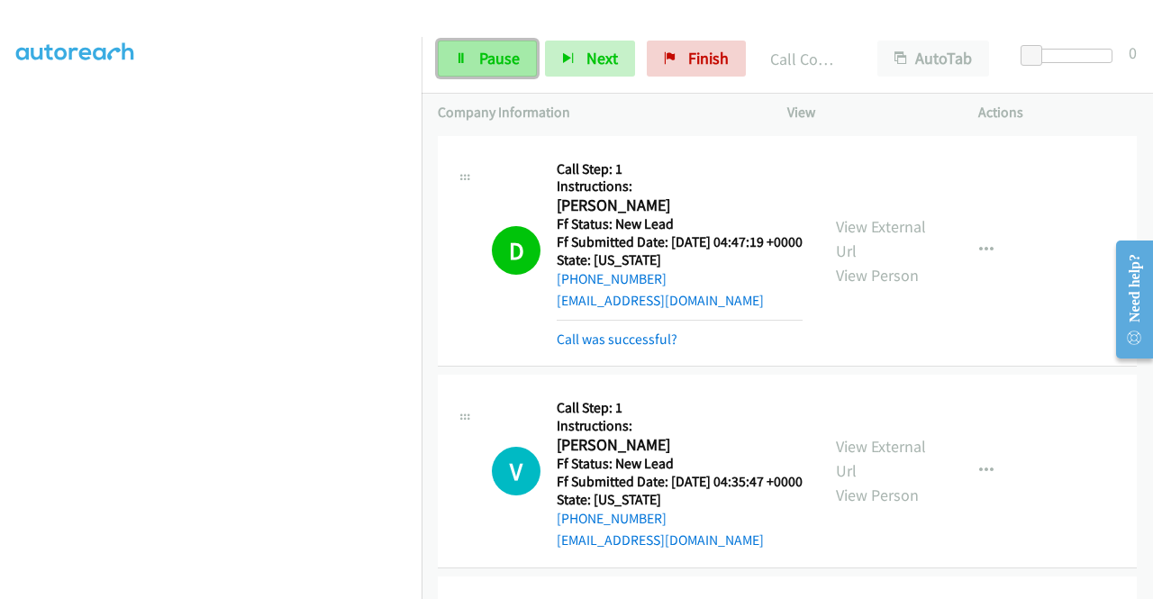
click at [487, 62] on span "Pause" at bounding box center [499, 58] width 41 height 21
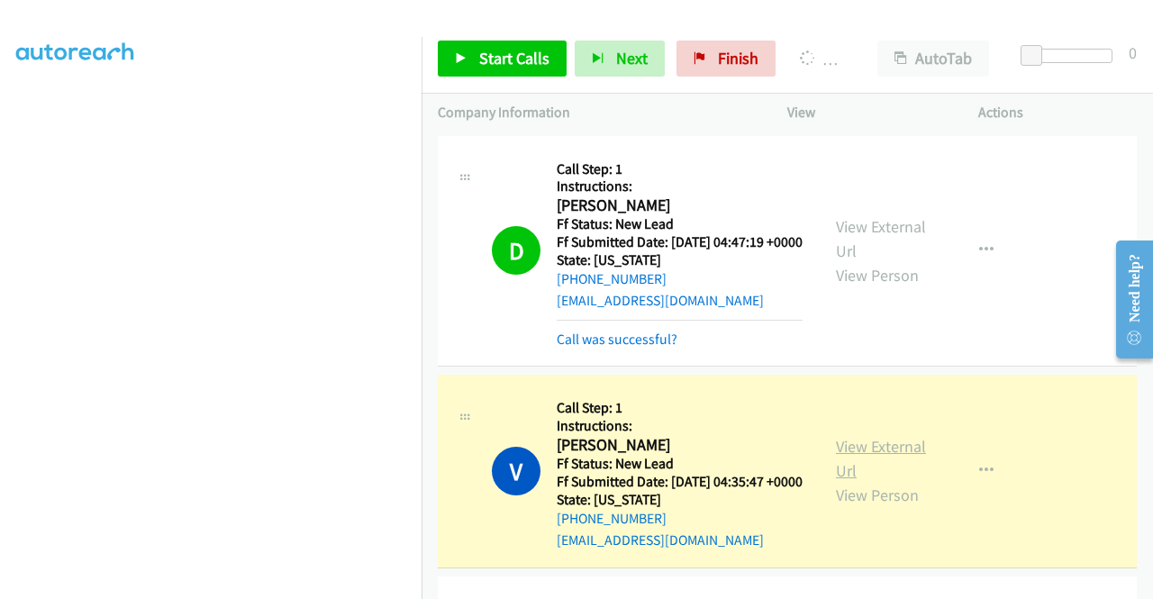
click at [905, 471] on link "View External Url" at bounding box center [881, 458] width 90 height 45
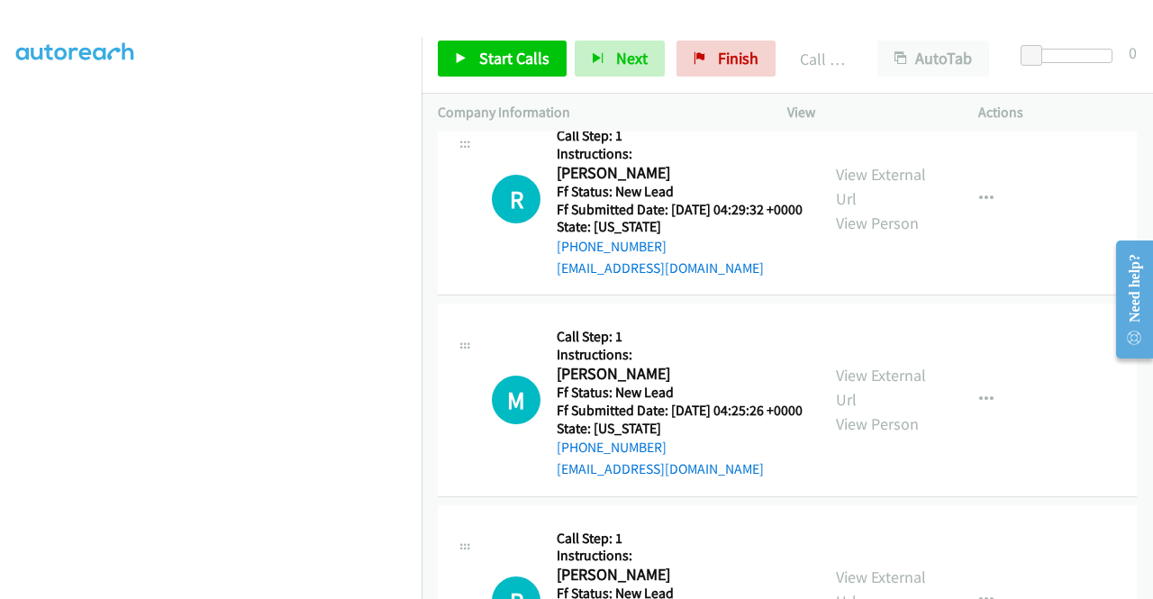
scroll to position [541, 0]
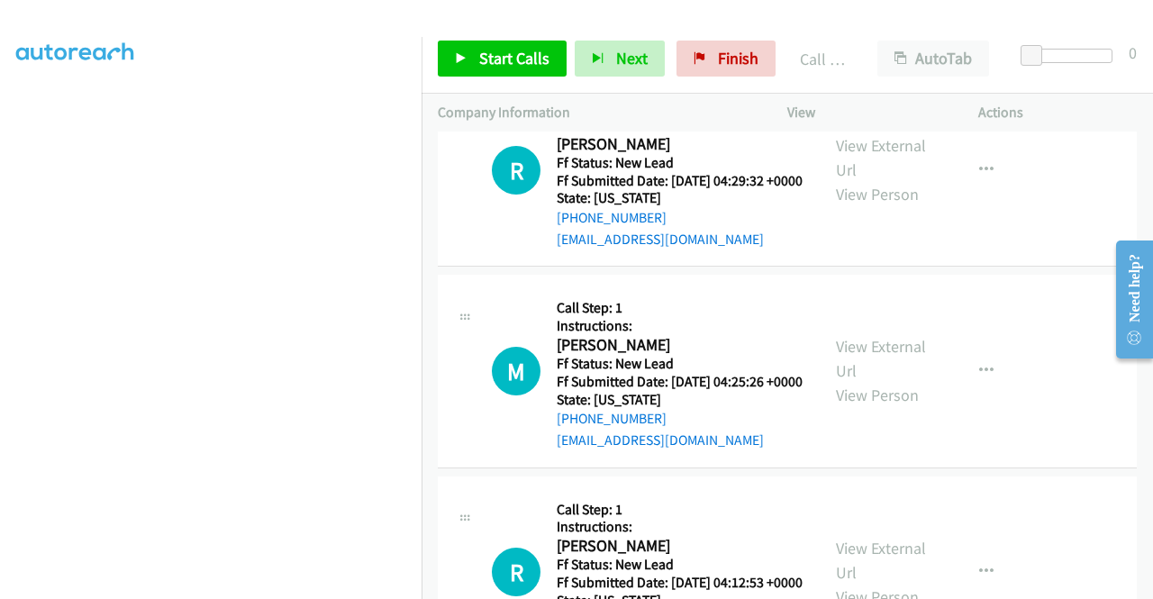
drag, startPoint x: 1092, startPoint y: 185, endPoint x: 1042, endPoint y: 167, distance: 53.6
click at [1092, 185] on div "R Callback Scheduled Call Step: 1 Instructions: [PERSON_NAME] America/Phoenix F…" at bounding box center [787, 170] width 699 height 193
click at [489, 51] on span "Start Calls" at bounding box center [514, 58] width 70 height 21
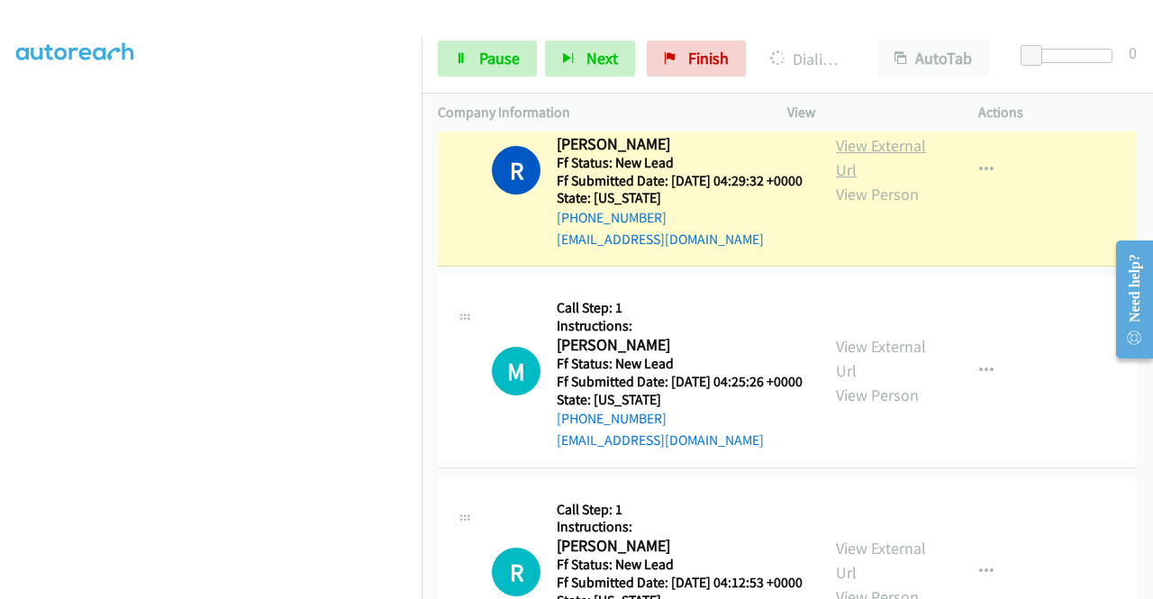
click at [838, 180] on link "View External Url" at bounding box center [881, 157] width 90 height 45
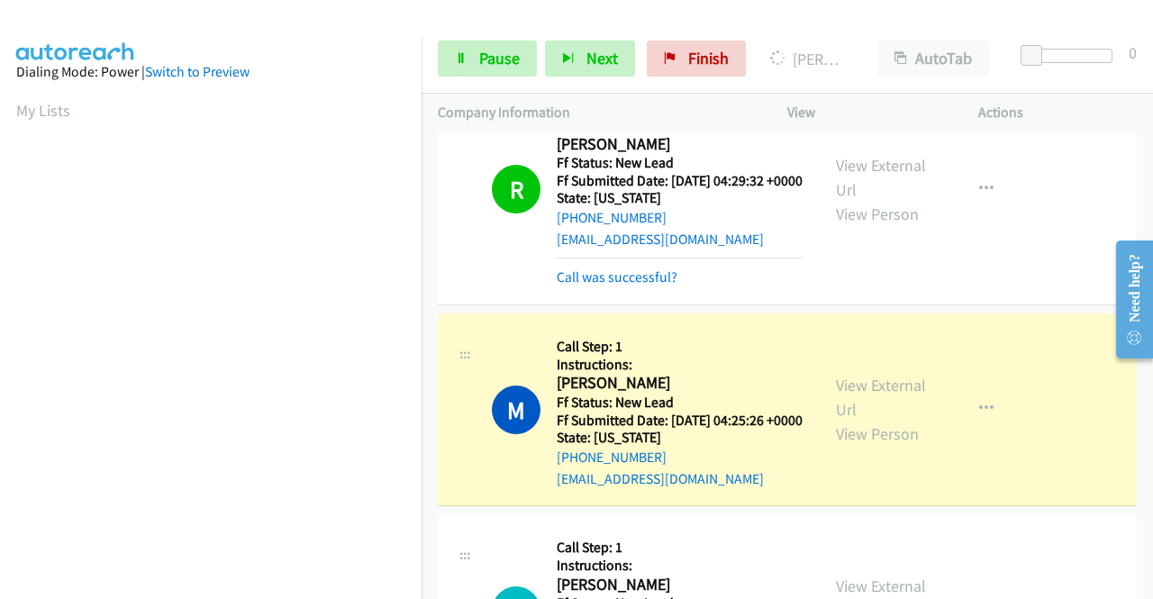
scroll to position [411, 0]
click at [856, 420] on link "View External Url" at bounding box center [881, 397] width 90 height 45
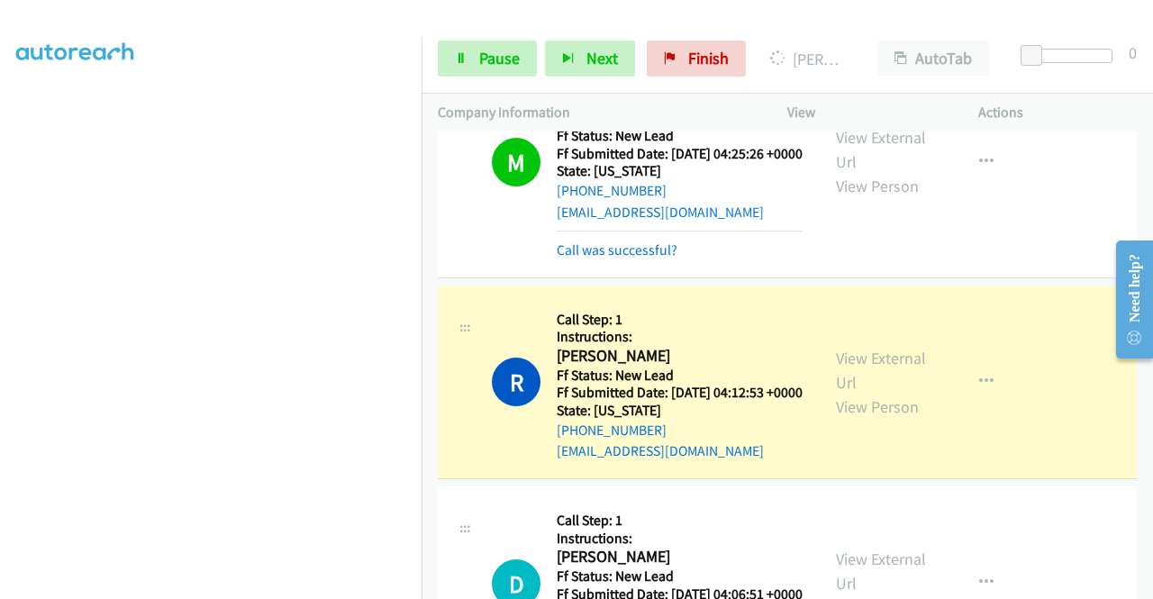
scroll to position [811, 0]
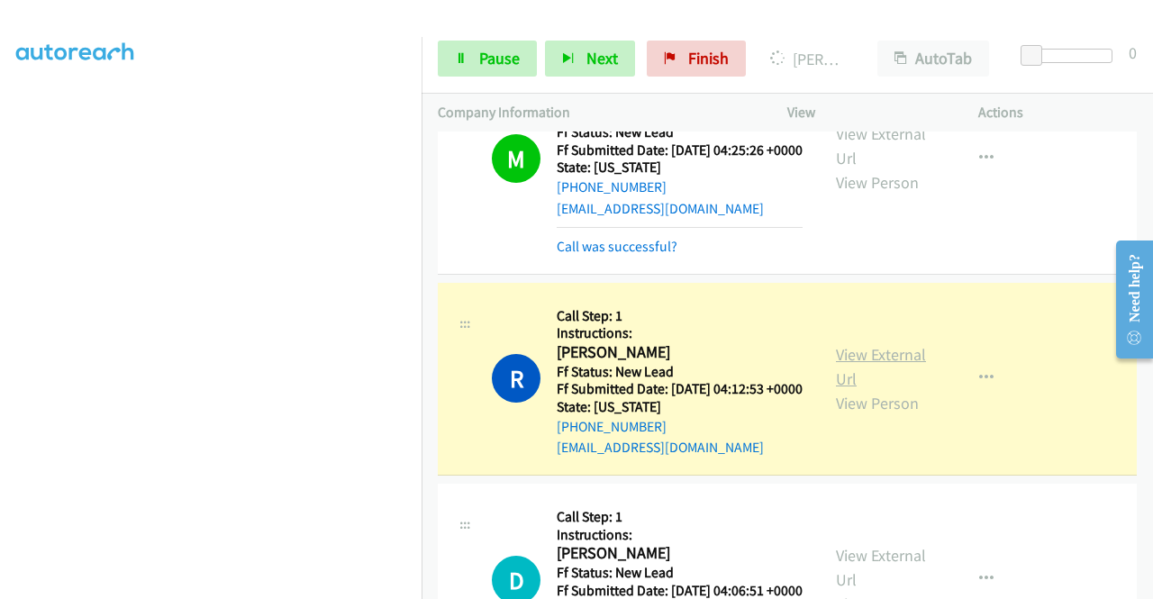
click at [849, 389] on link "View External Url" at bounding box center [881, 366] width 90 height 45
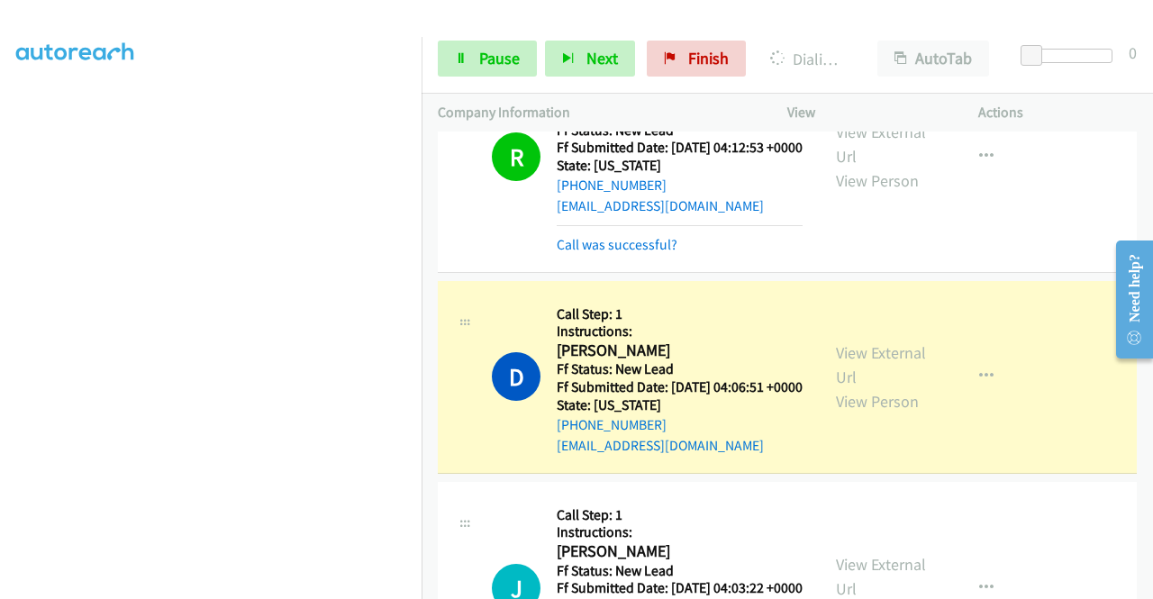
scroll to position [1081, 0]
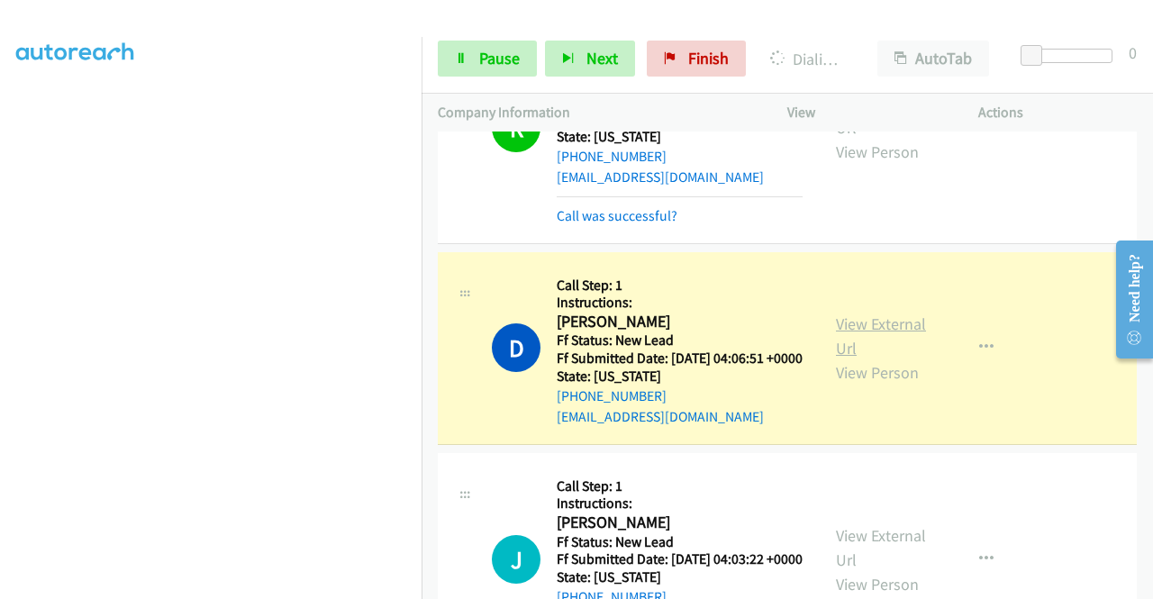
click at [853, 359] on link "View External Url" at bounding box center [881, 336] width 90 height 45
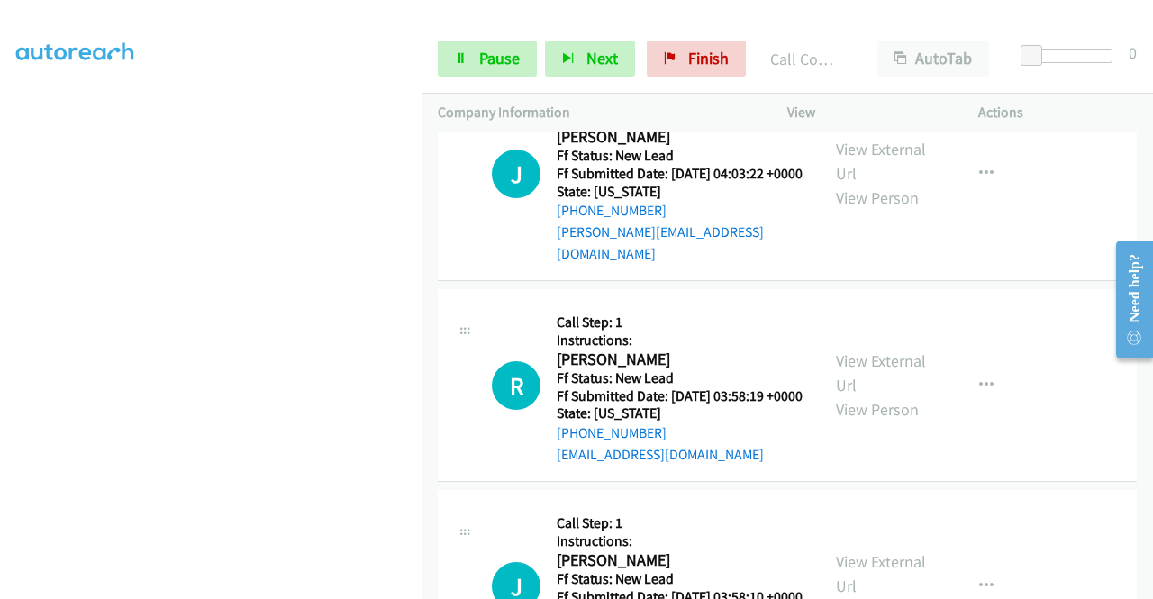
scroll to position [1532, 0]
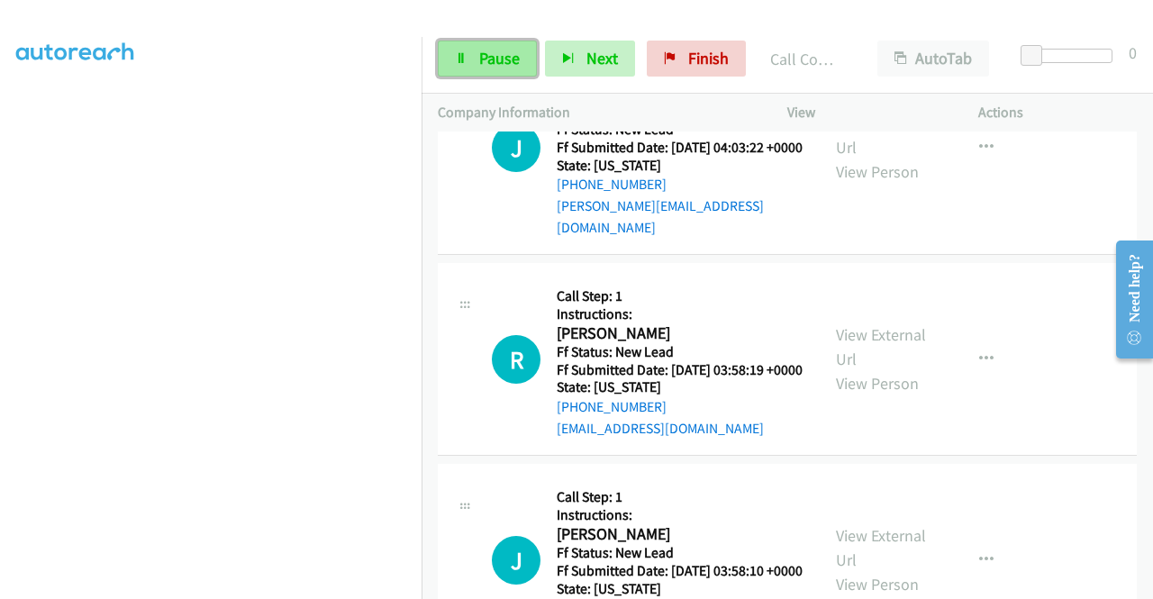
click at [485, 59] on span "Pause" at bounding box center [499, 58] width 41 height 21
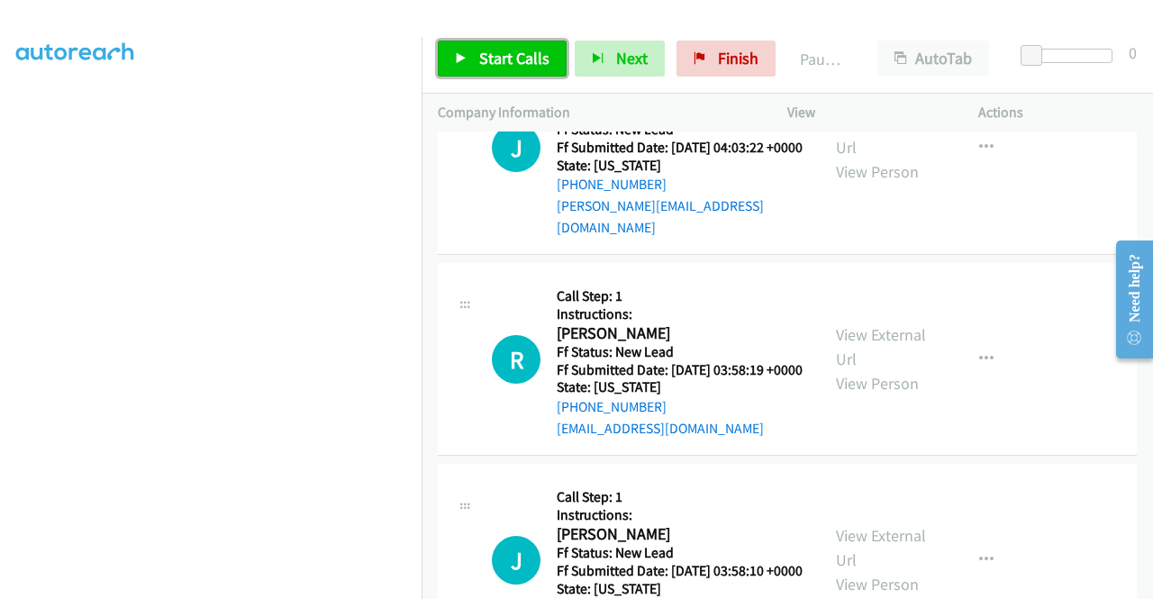
drag, startPoint x: 485, startPoint y: 59, endPoint x: 488, endPoint y: 44, distance: 14.9
click at [485, 59] on span "Start Calls" at bounding box center [514, 58] width 70 height 21
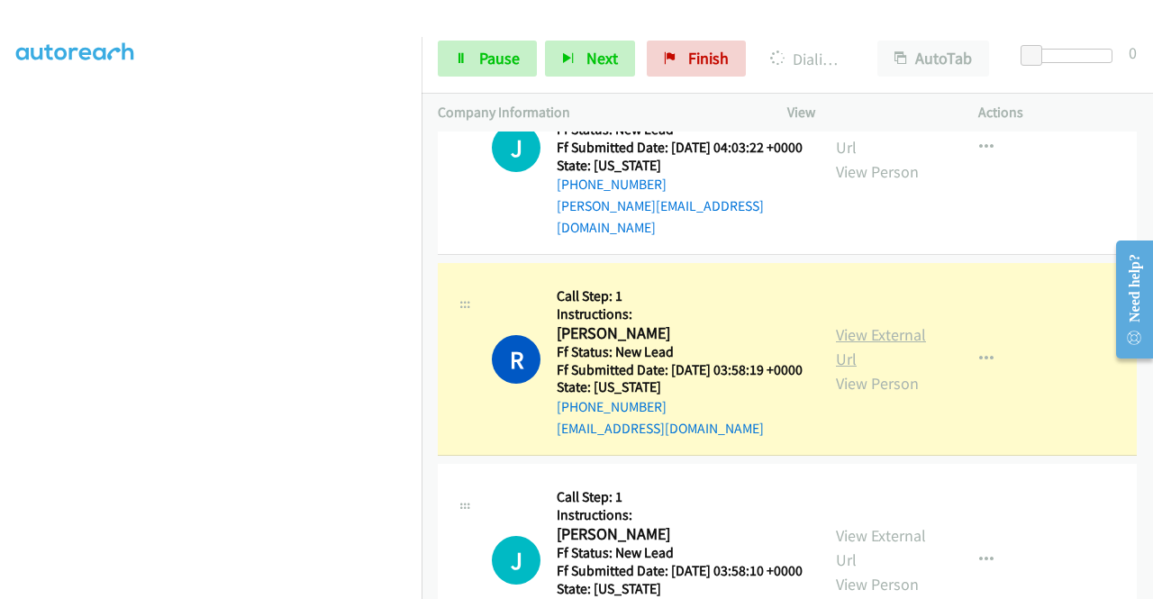
click at [867, 369] on link "View External Url" at bounding box center [881, 346] width 90 height 45
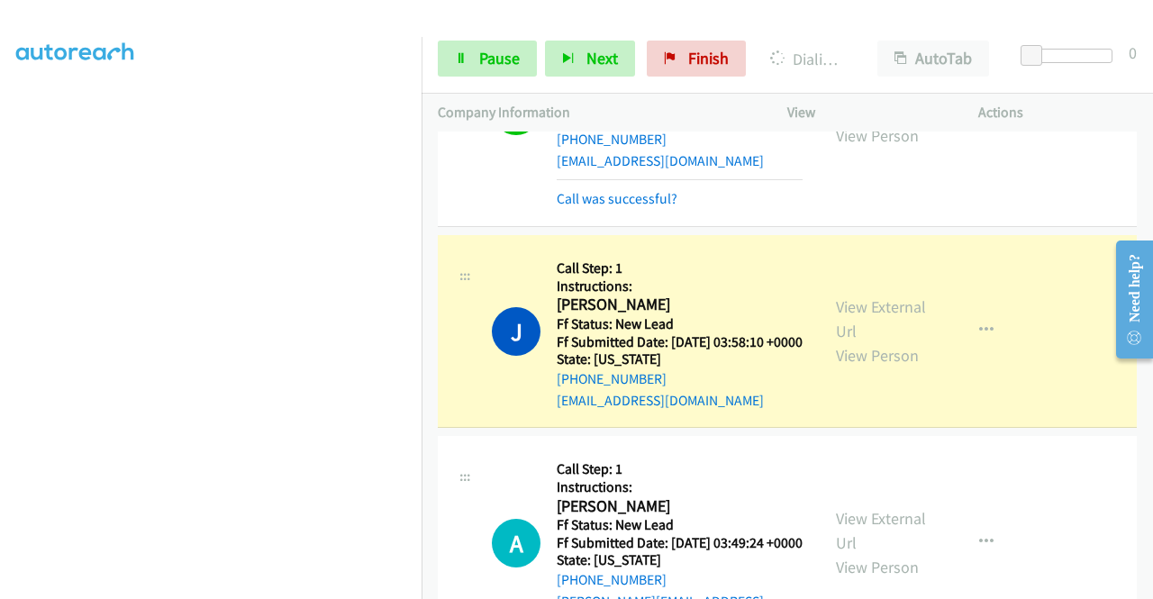
scroll to position [1802, 0]
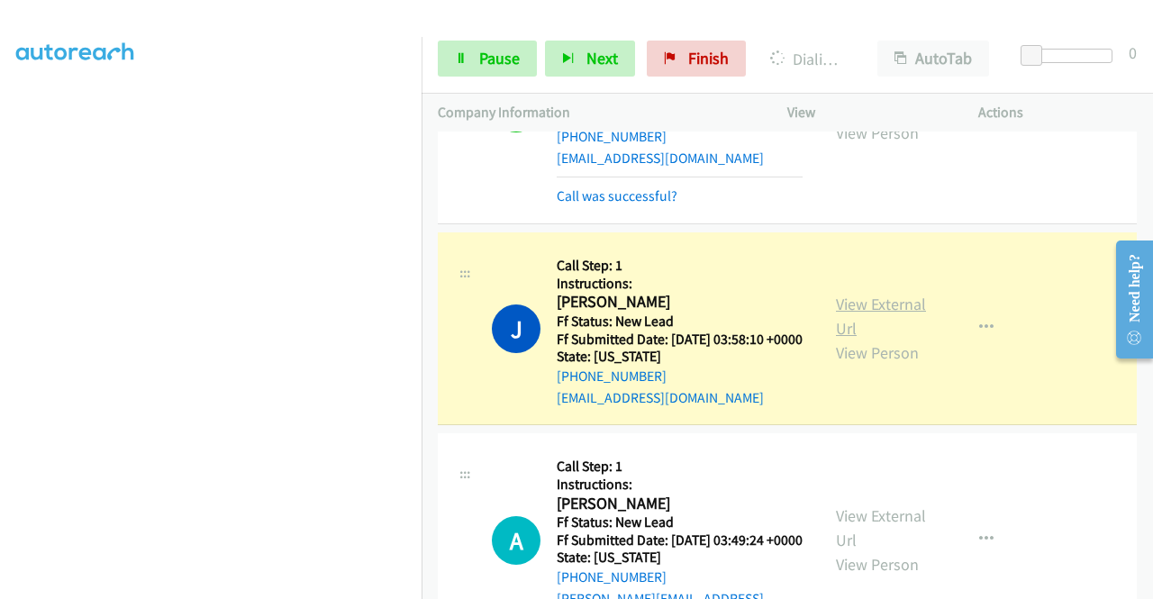
click at [839, 339] on link "View External Url" at bounding box center [881, 316] width 90 height 45
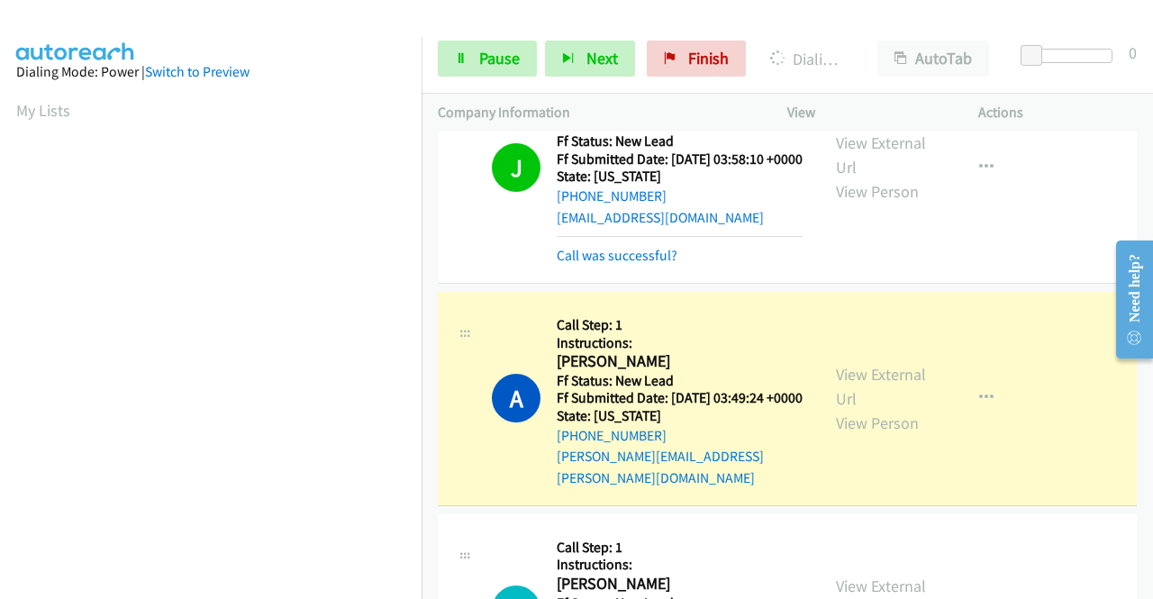
scroll to position [2162, 0]
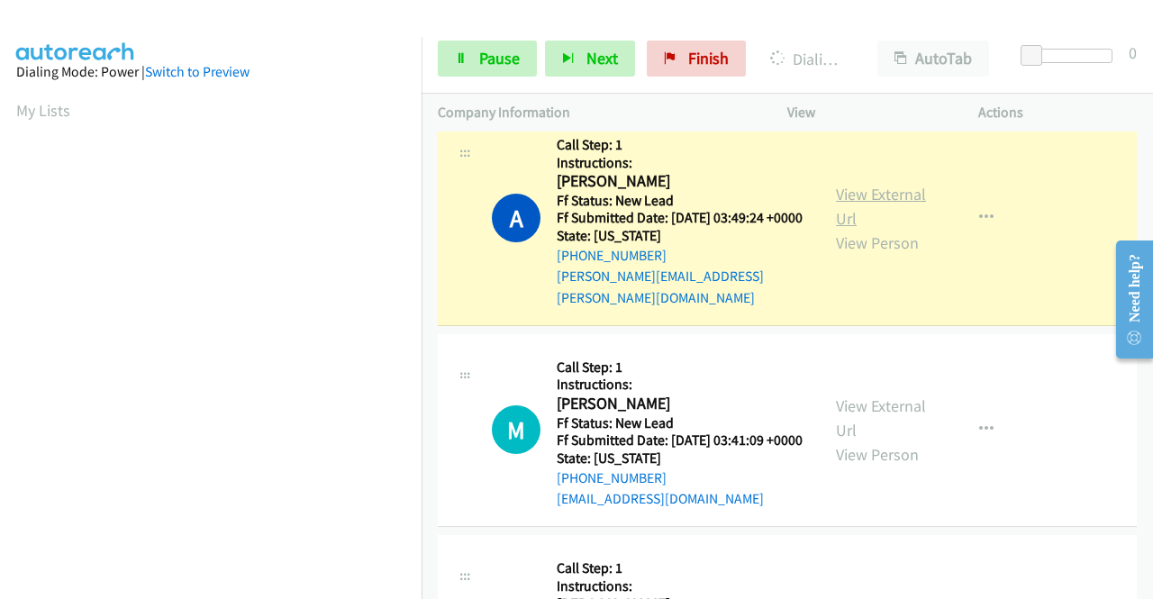
click at [851, 229] on link "View External Url" at bounding box center [881, 206] width 90 height 45
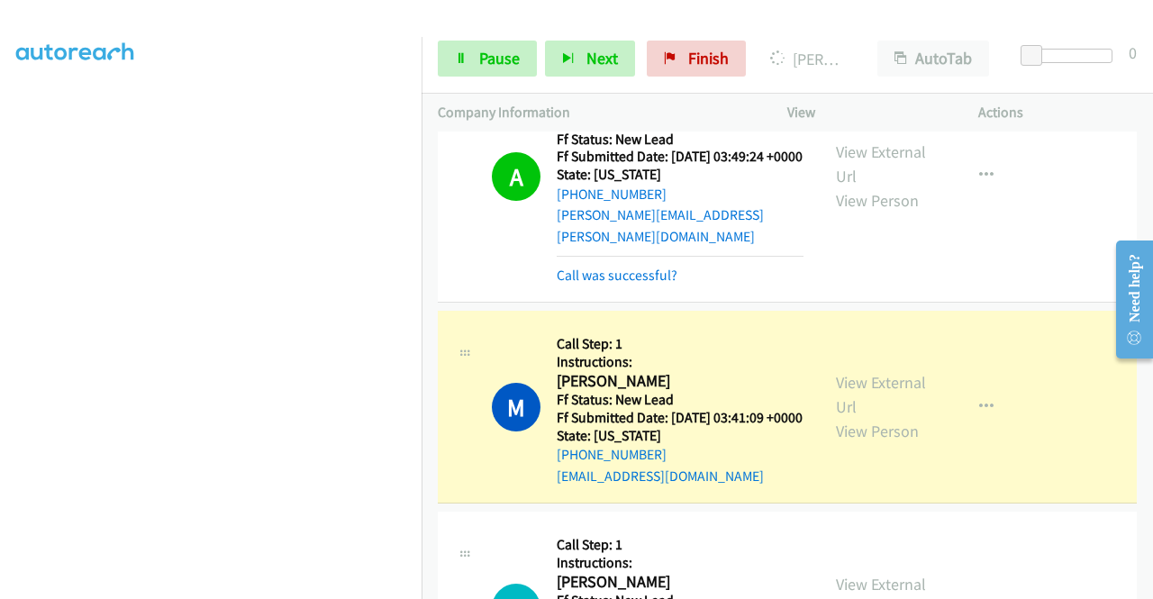
scroll to position [2253, 0]
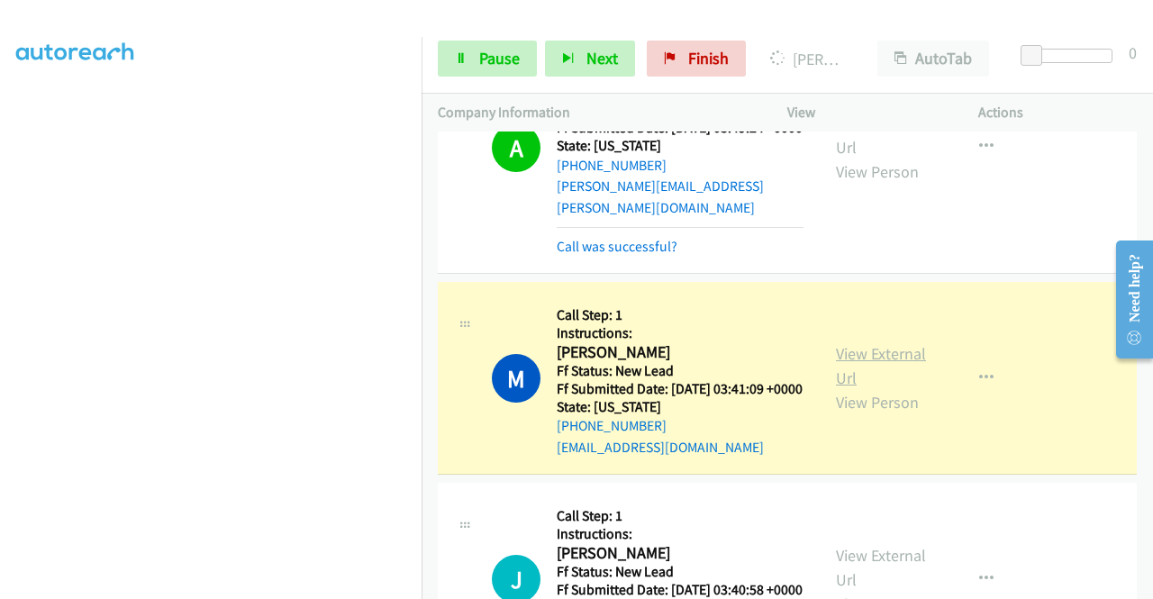
click at [856, 388] on link "View External Url" at bounding box center [881, 365] width 90 height 45
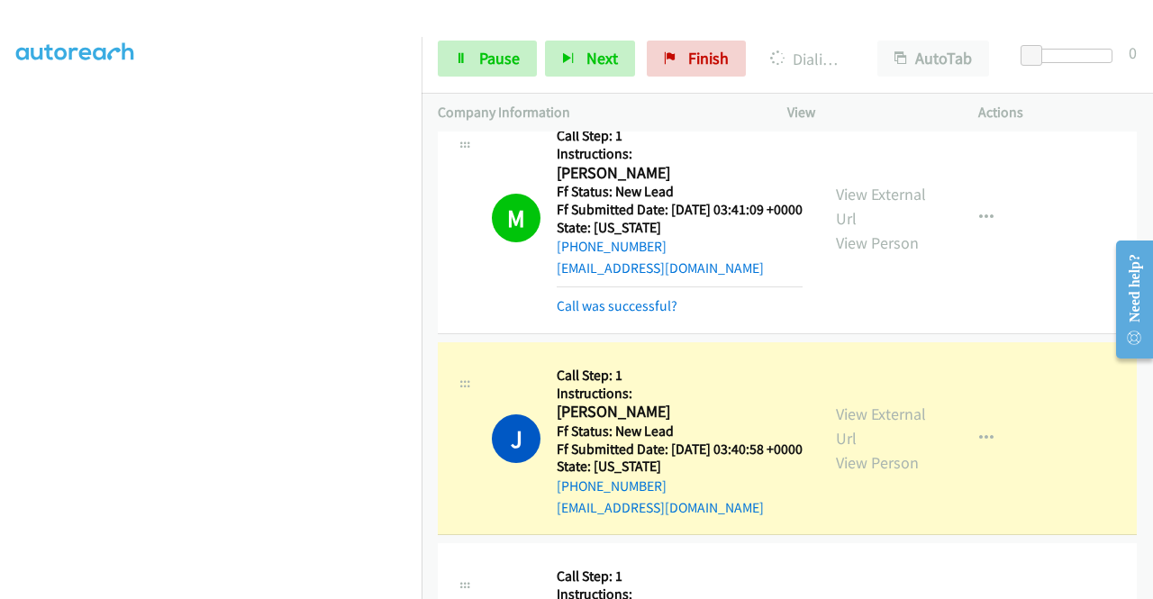
scroll to position [2433, 0]
click at [848, 448] on link "View External Url" at bounding box center [881, 425] width 90 height 45
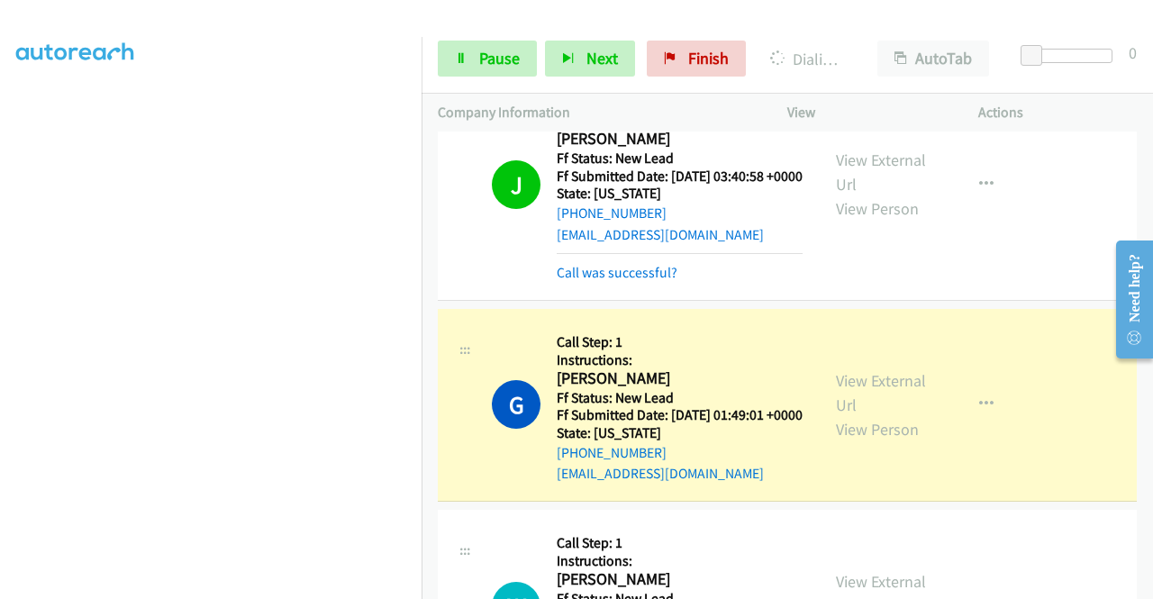
scroll to position [2793, 0]
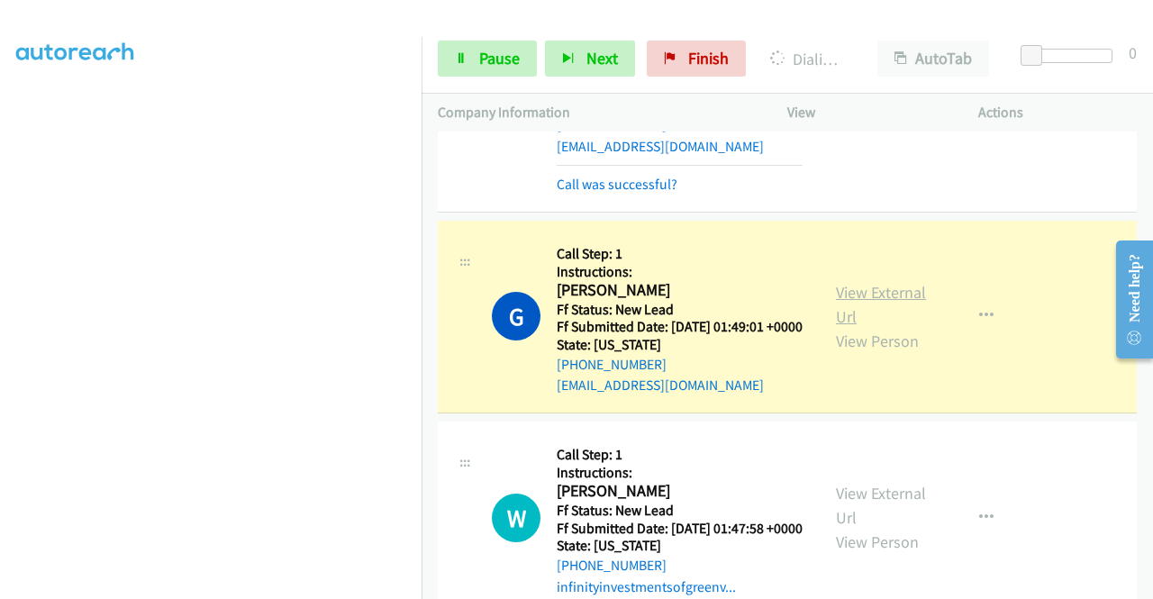
click at [845, 327] on link "View External Url" at bounding box center [881, 304] width 90 height 45
click at [481, 53] on span "Pause" at bounding box center [499, 58] width 41 height 21
drag, startPoint x: 469, startPoint y: 17, endPoint x: 465, endPoint y: 30, distance: 13.4
click at [465, 19] on div at bounding box center [568, 34] width 1137 height 69
click at [514, 59] on span "Pause" at bounding box center [499, 58] width 41 height 21
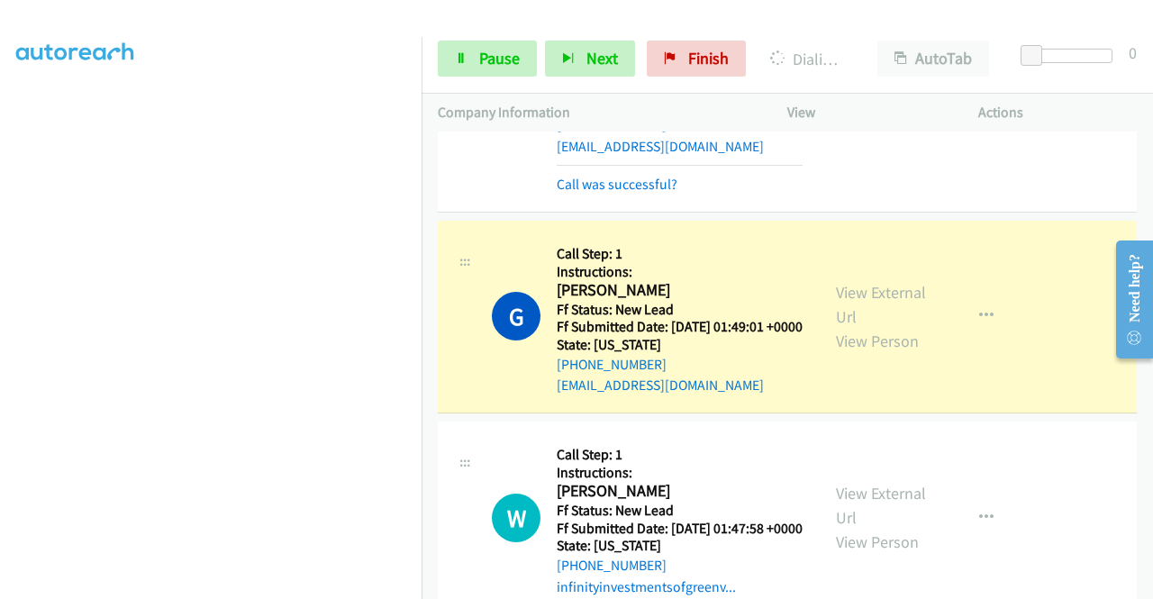
click at [510, 17] on div at bounding box center [568, 34] width 1137 height 69
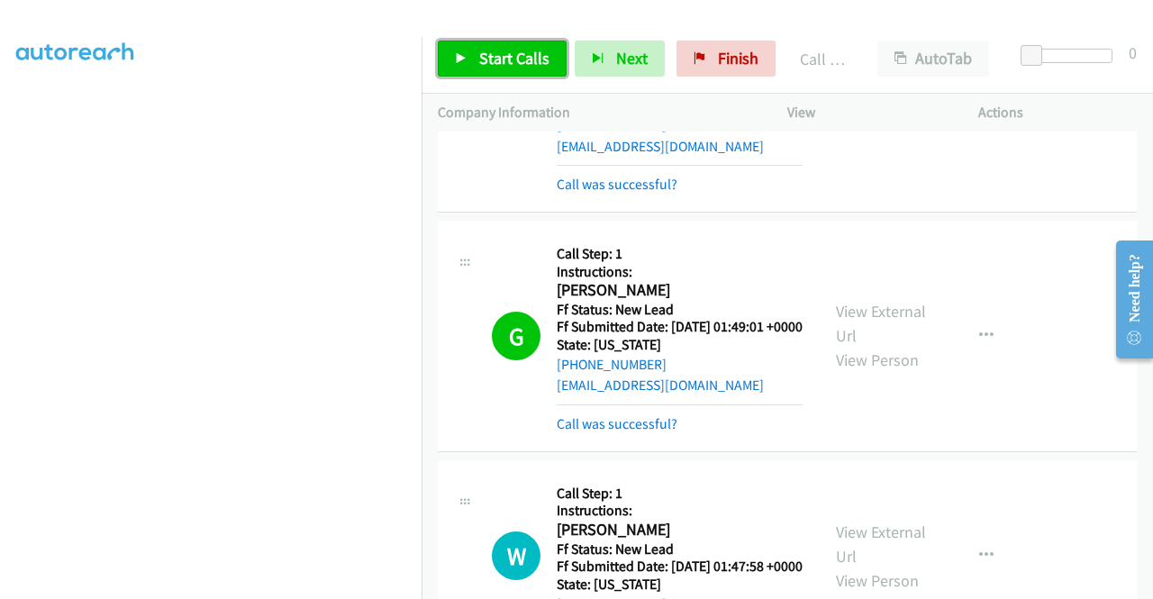
click at [503, 48] on span "Start Calls" at bounding box center [514, 58] width 70 height 21
drag, startPoint x: 548, startPoint y: 19, endPoint x: 540, endPoint y: 28, distance: 12.1
click at [547, 19] on div at bounding box center [568, 34] width 1137 height 69
click at [517, 48] on span "Start Calls" at bounding box center [514, 58] width 70 height 21
click at [510, 35] on div "Start Calls Pause Next Finish Call Completed AutoTab AutoTab 0" at bounding box center [788, 58] width 732 height 69
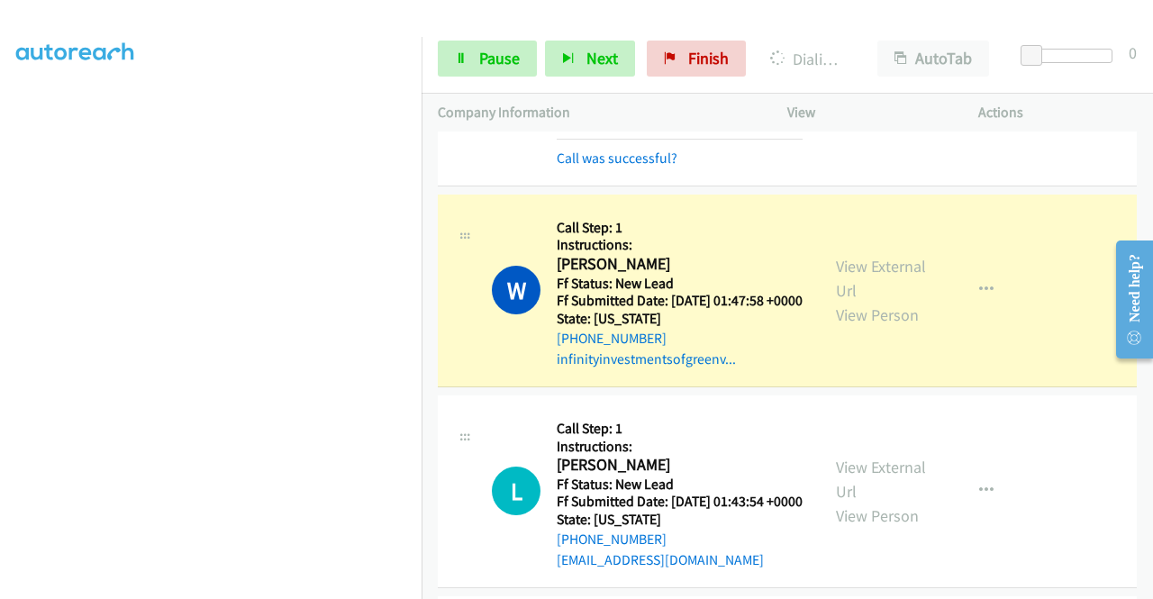
scroll to position [3063, 0]
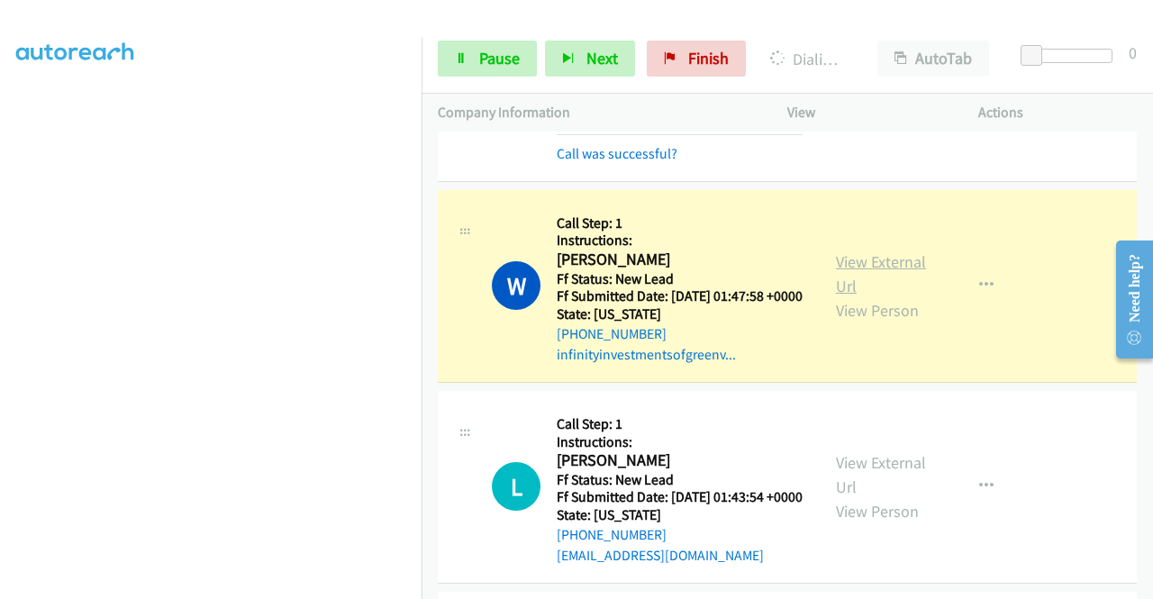
click at [872, 296] on link "View External Url" at bounding box center [881, 273] width 90 height 45
click at [475, 47] on link "Pause" at bounding box center [487, 59] width 99 height 36
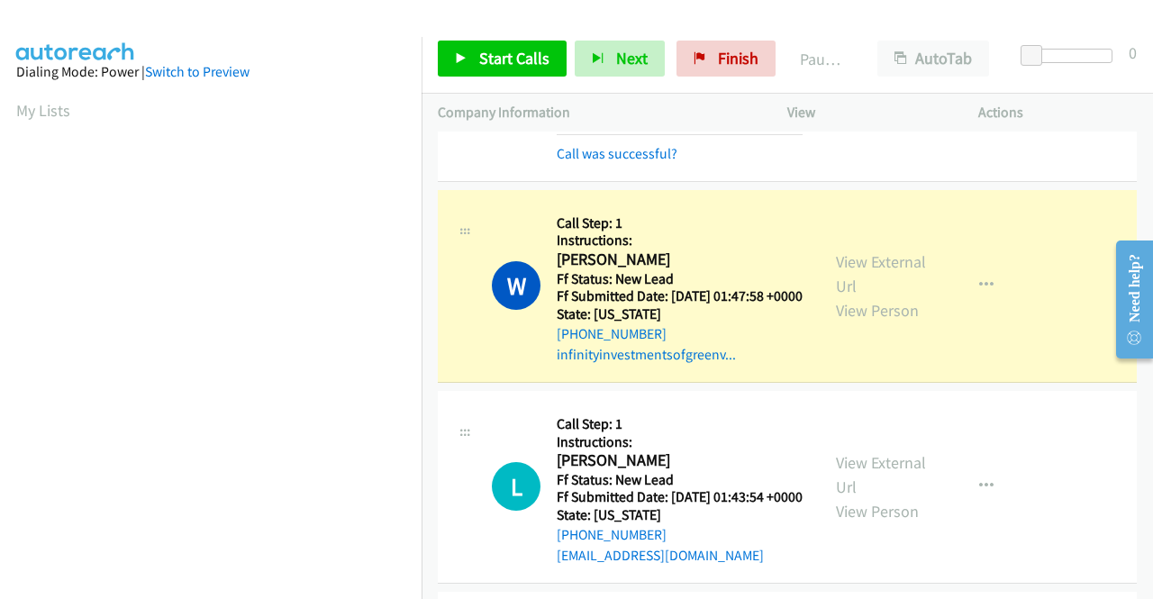
scroll to position [411, 0]
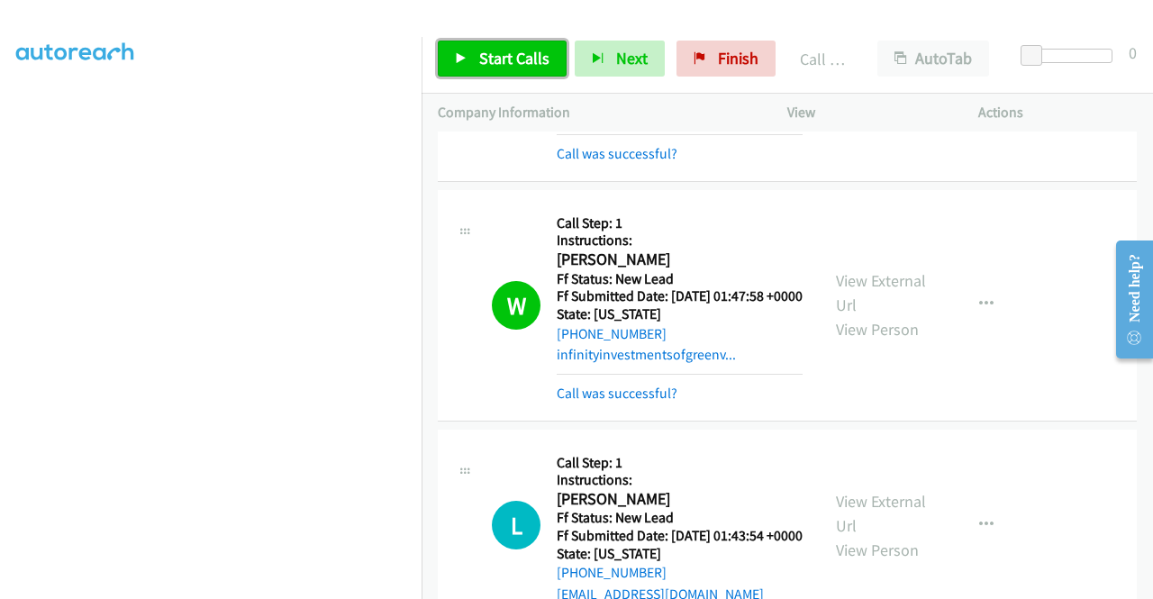
click at [487, 53] on span "Start Calls" at bounding box center [514, 58] width 70 height 21
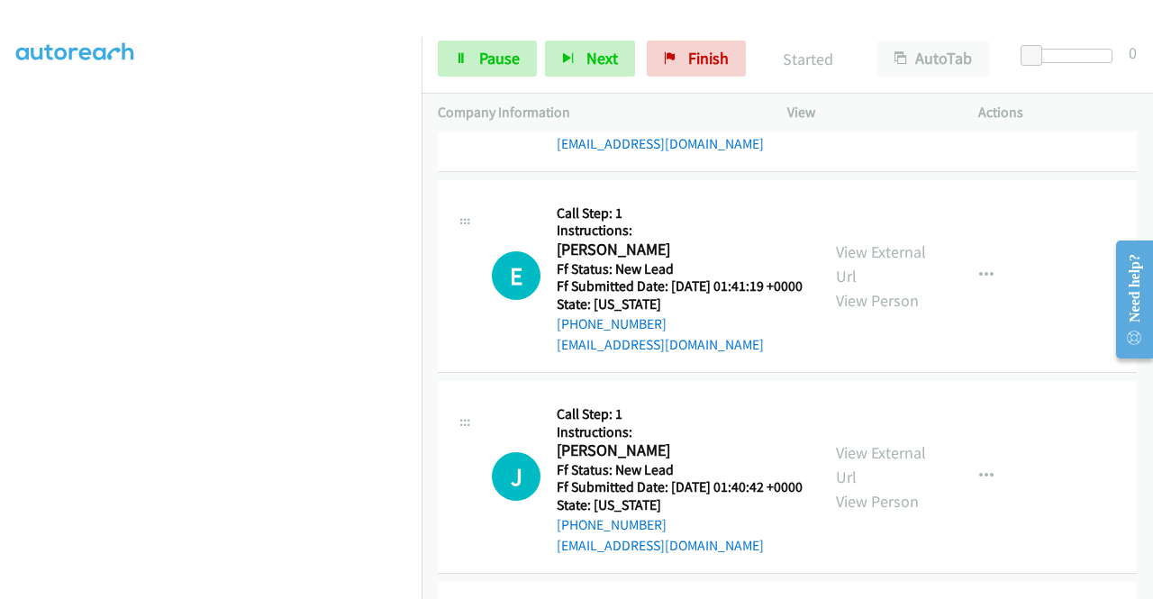
scroll to position [321, 0]
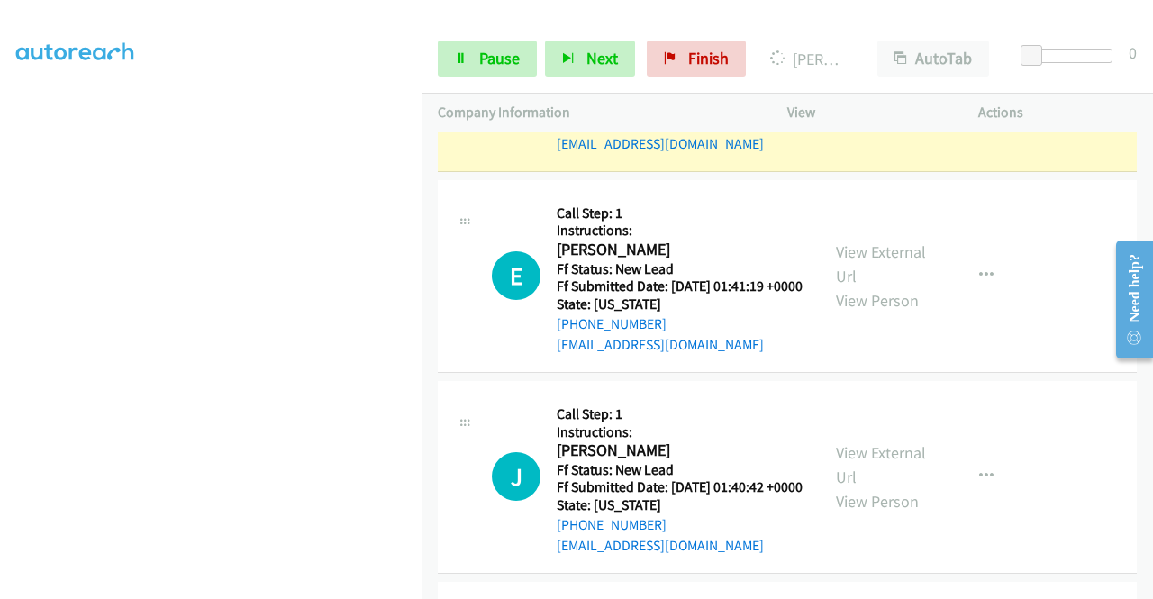
click at [906, 86] on link "View External Url" at bounding box center [881, 63] width 90 height 45
click at [467, 51] on link "Pause" at bounding box center [487, 59] width 99 height 36
click at [483, 56] on span "Pause" at bounding box center [499, 58] width 41 height 21
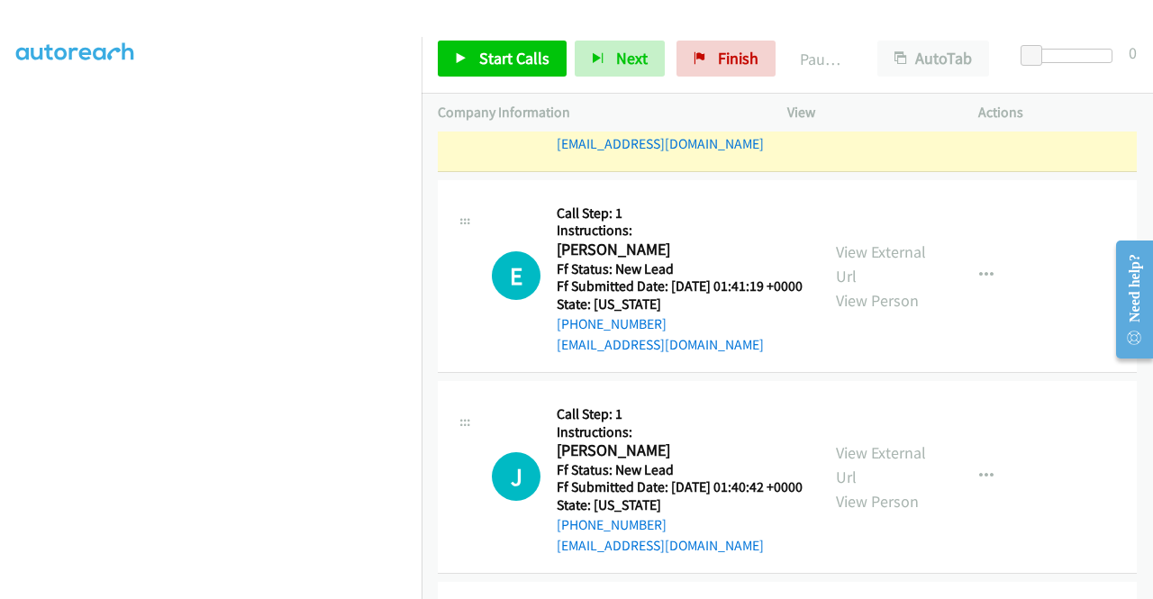
scroll to position [411, 0]
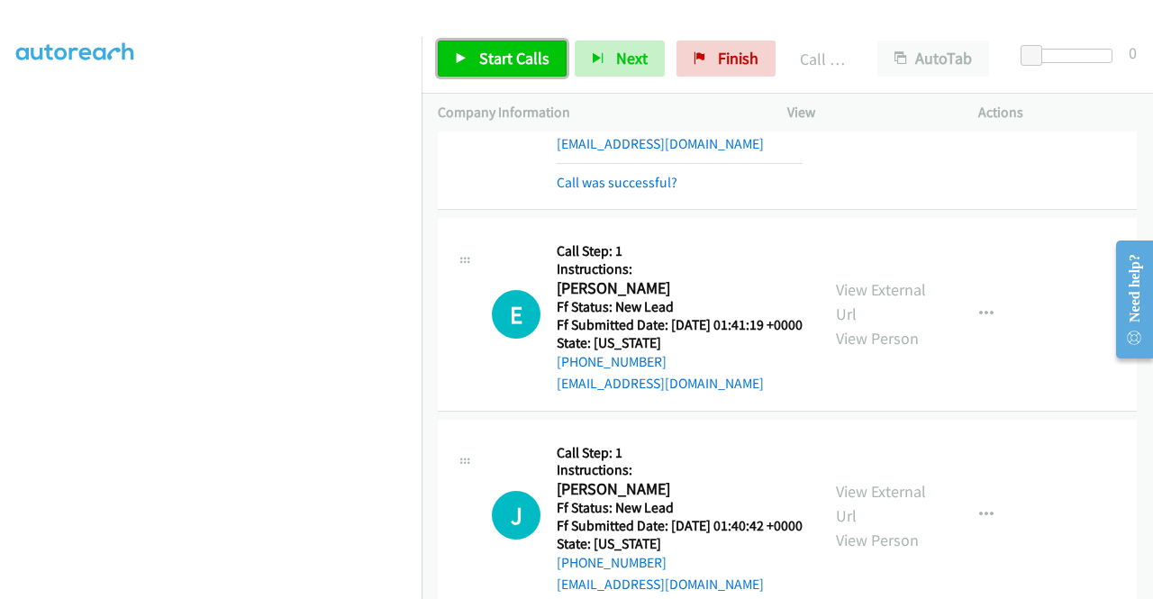
click at [488, 44] on link "Start Calls" at bounding box center [502, 59] width 129 height 36
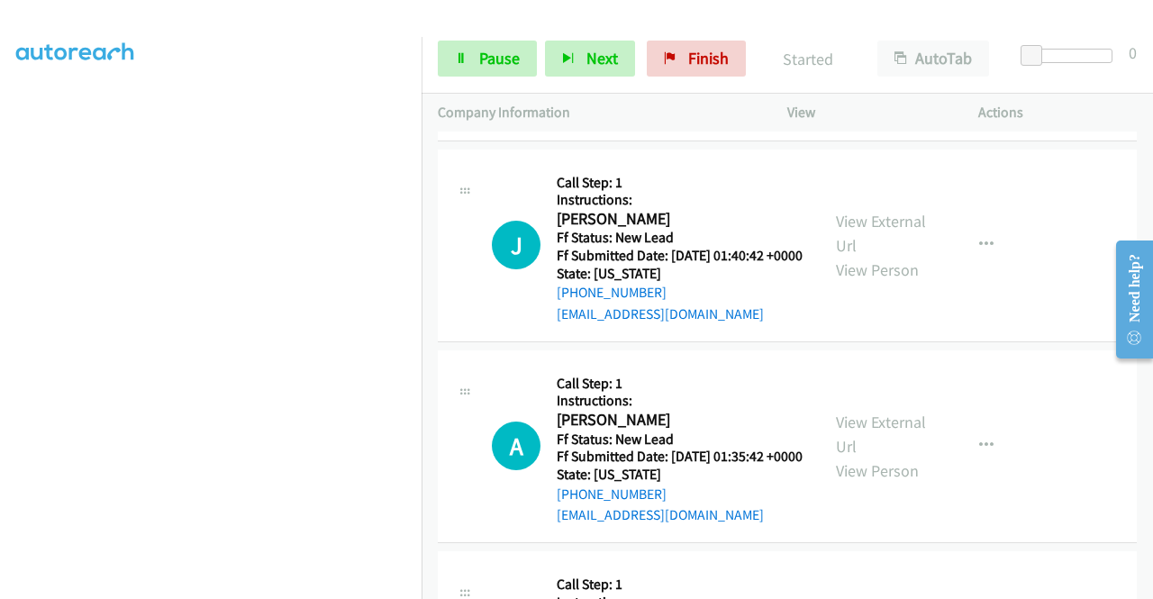
scroll to position [50, 0]
click at [870, 54] on link "View External Url" at bounding box center [881, 31] width 90 height 45
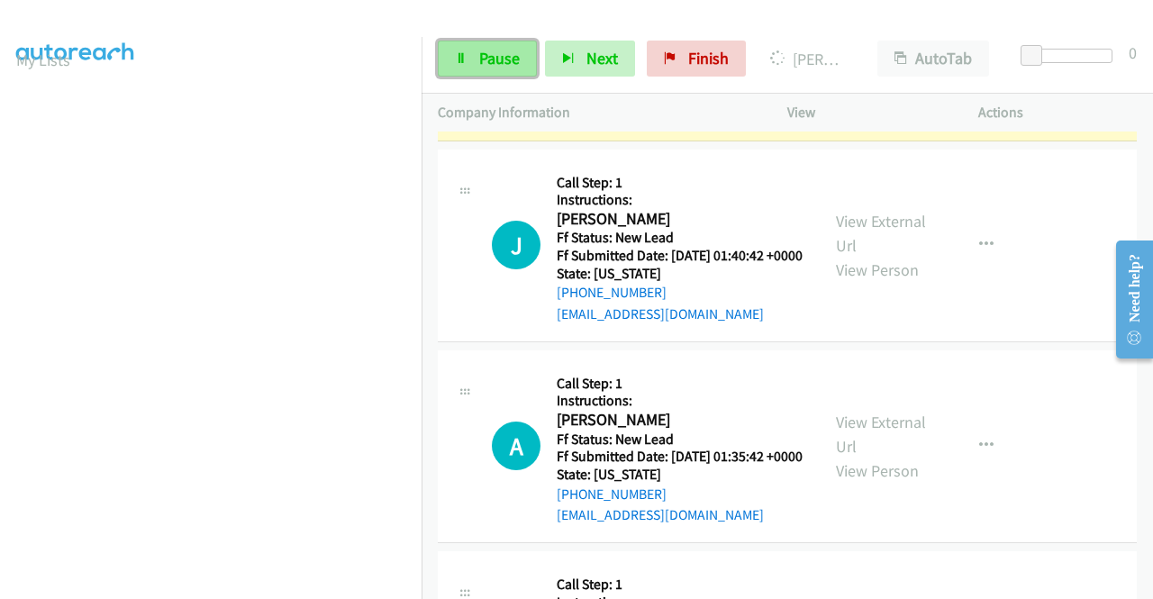
click at [473, 43] on link "Pause" at bounding box center [487, 59] width 99 height 36
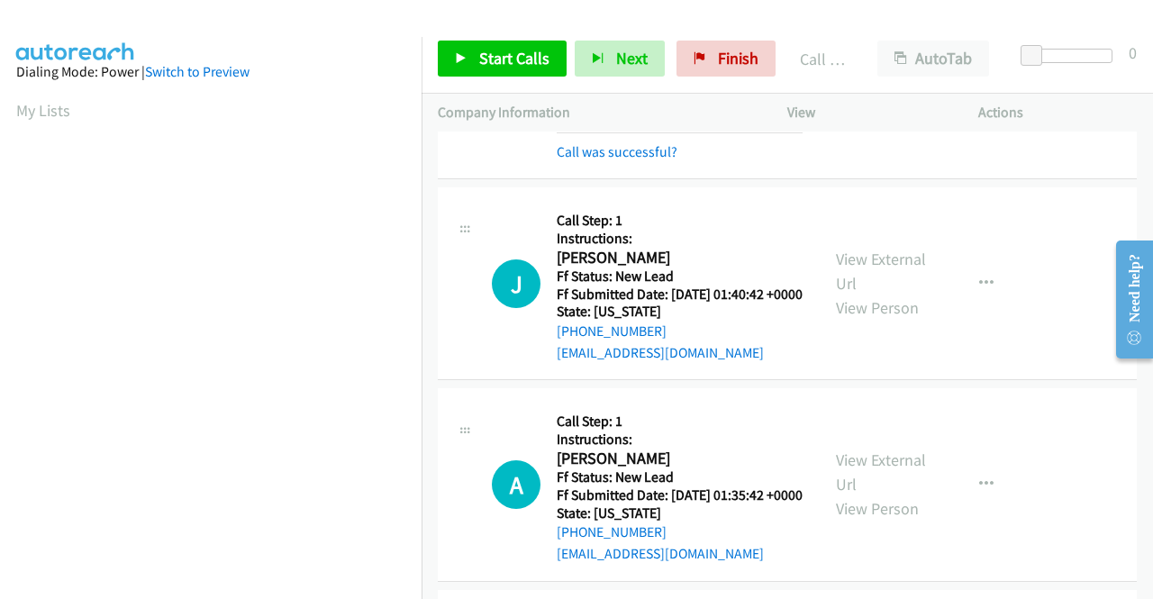
scroll to position [411, 0]
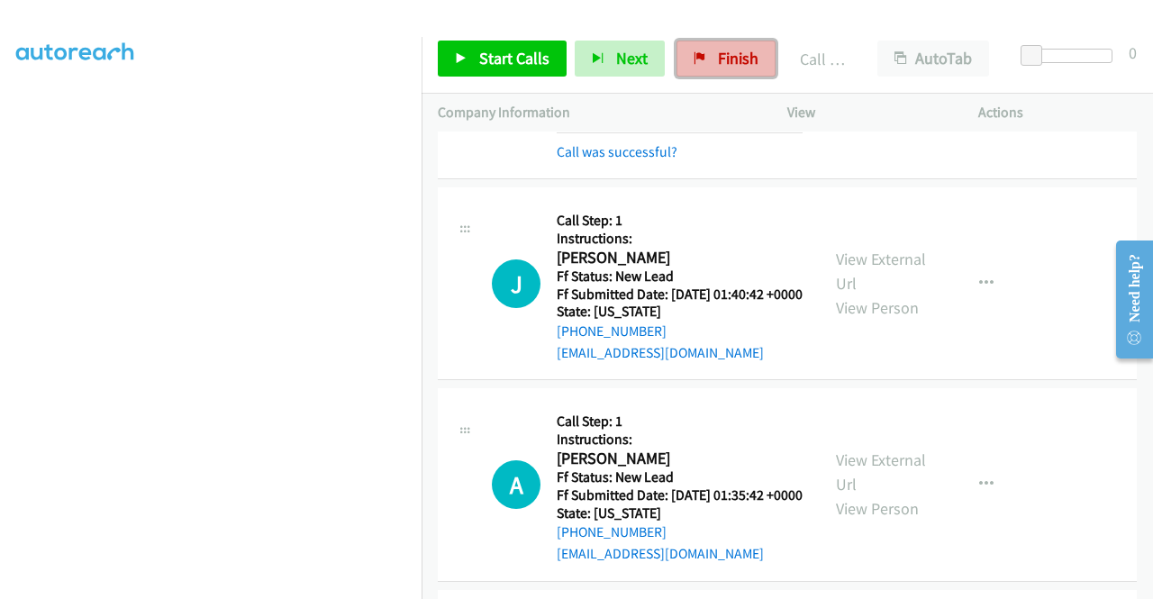
click at [718, 55] on span "Finish" at bounding box center [738, 58] width 41 height 21
